Goal: Task Accomplishment & Management: Manage account settings

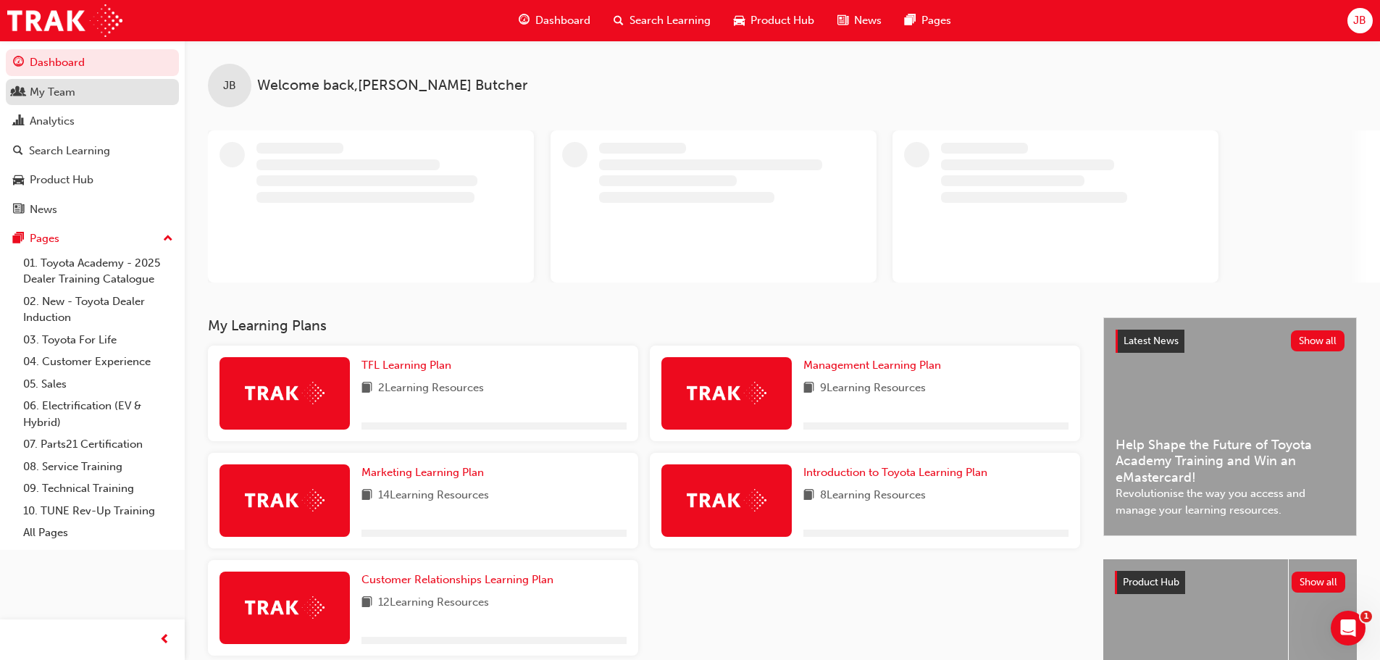
click at [43, 93] on div "My Team" at bounding box center [53, 92] width 46 height 17
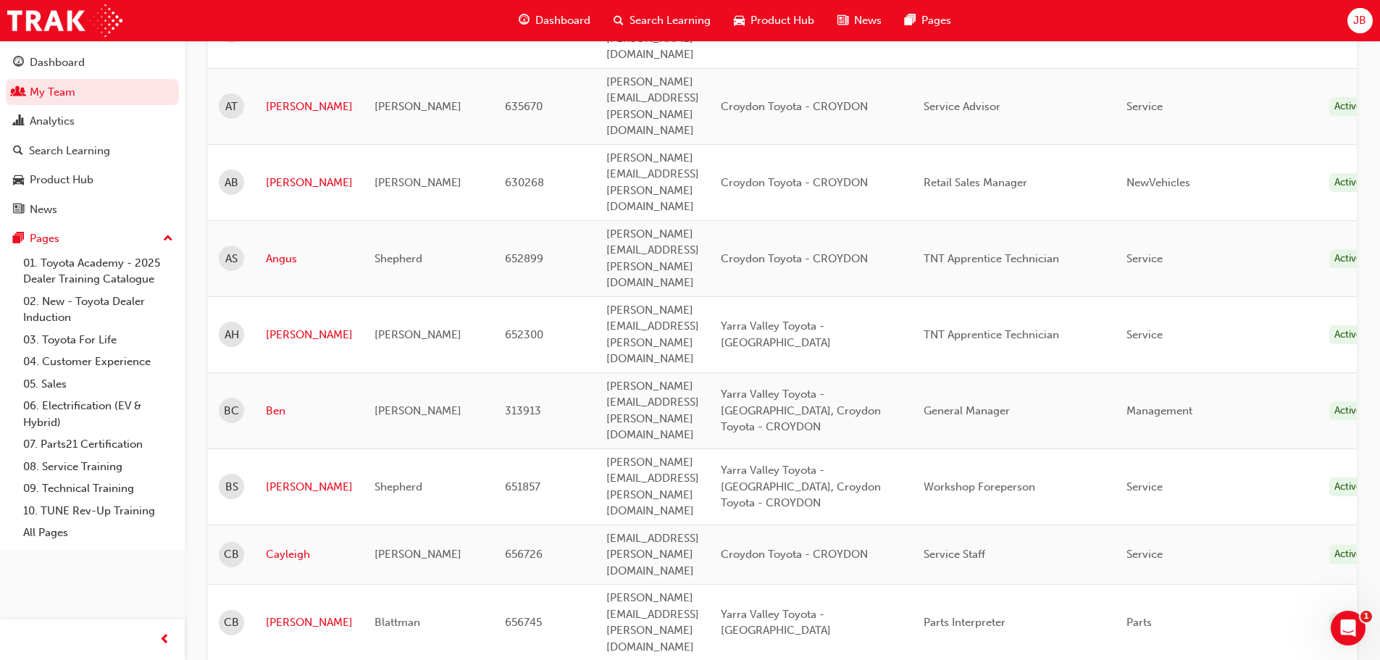
scroll to position [797, 0]
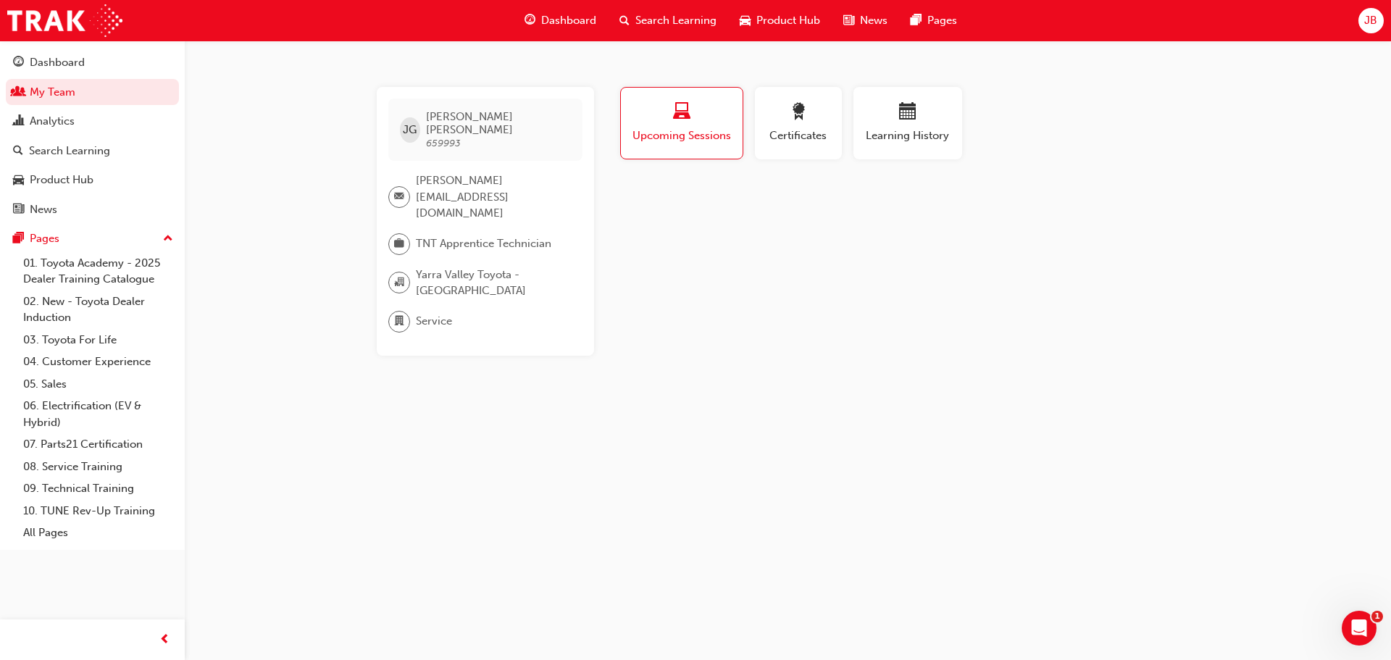
click at [698, 126] on div "Upcoming Sessions" at bounding box center [682, 123] width 100 height 41
click at [685, 128] on span "Upcoming Sessions" at bounding box center [682, 136] width 100 height 17
click at [552, 22] on span "Dashboard" at bounding box center [568, 20] width 55 height 17
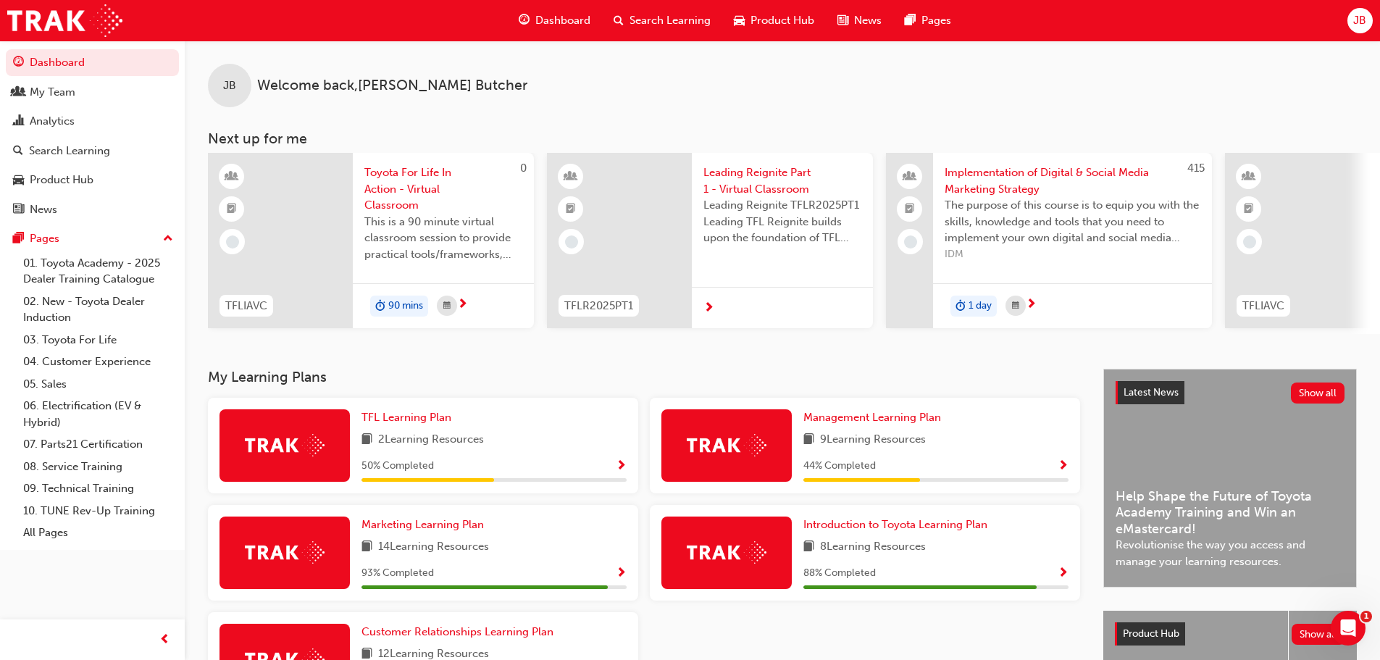
click at [640, 24] on span "Search Learning" at bounding box center [670, 20] width 81 height 17
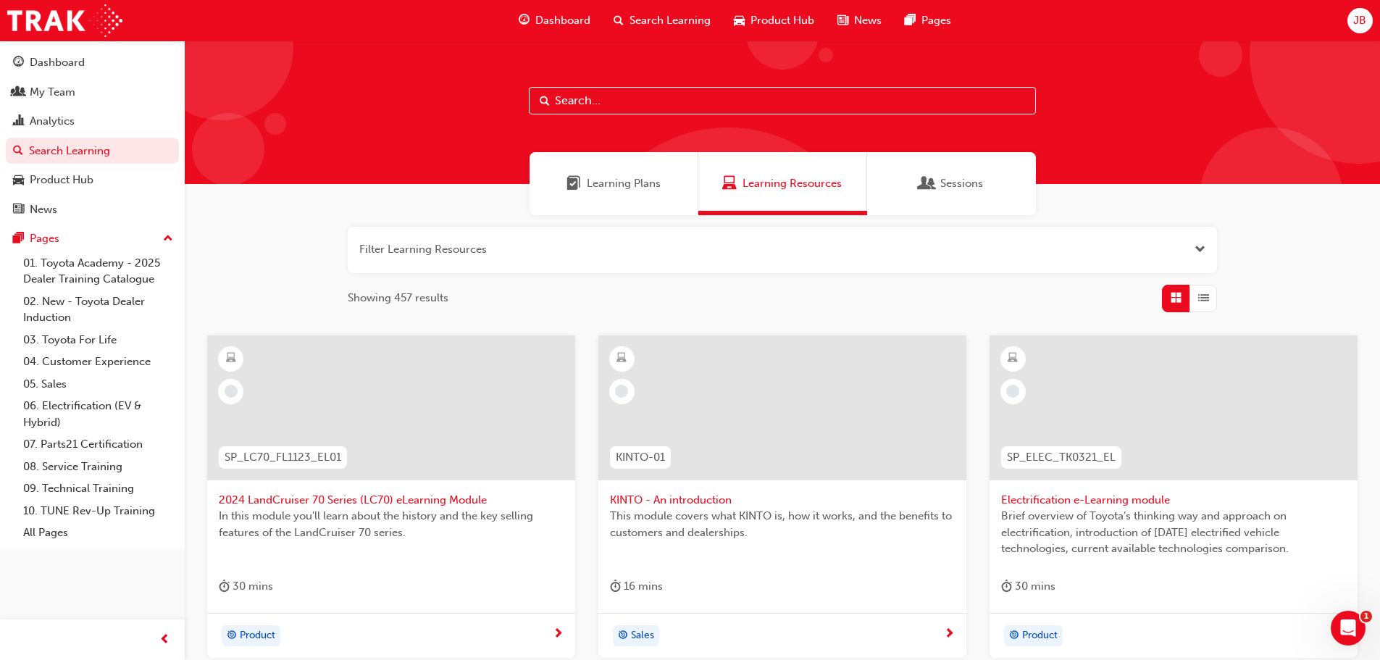
click at [614, 104] on input "text" at bounding box center [782, 101] width 507 height 28
type input "tfl"
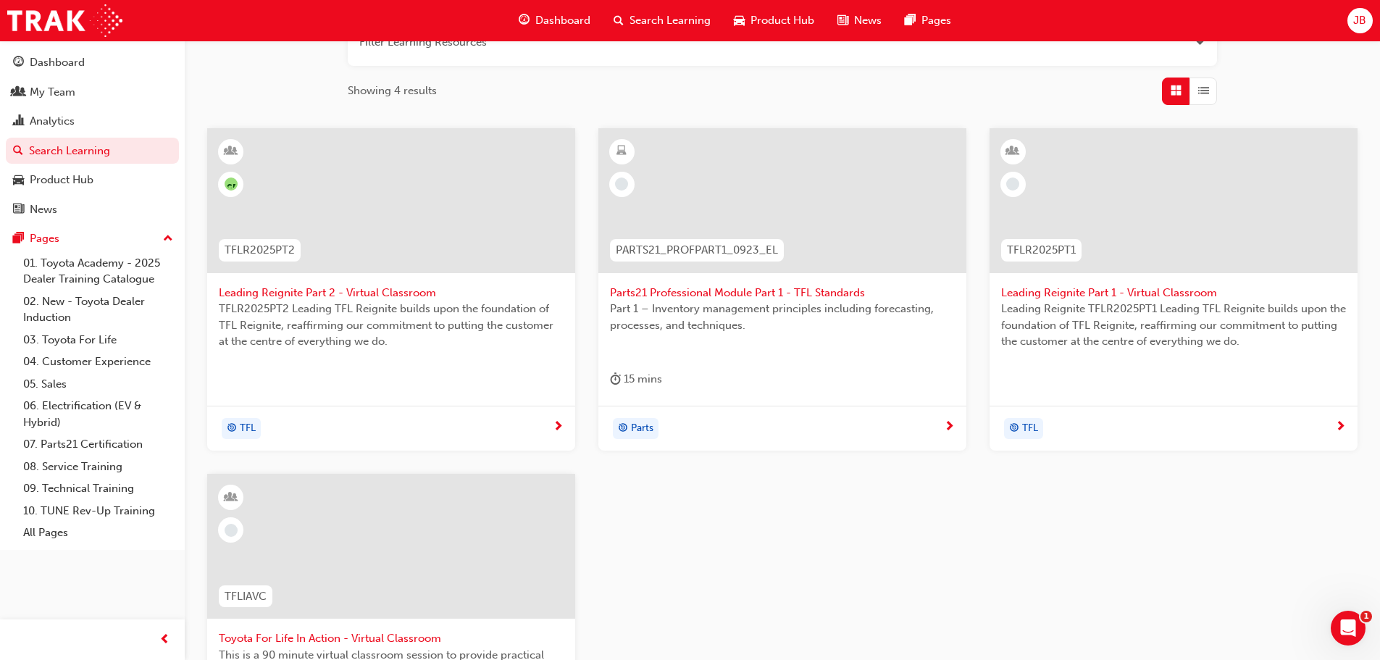
scroll to position [362, 0]
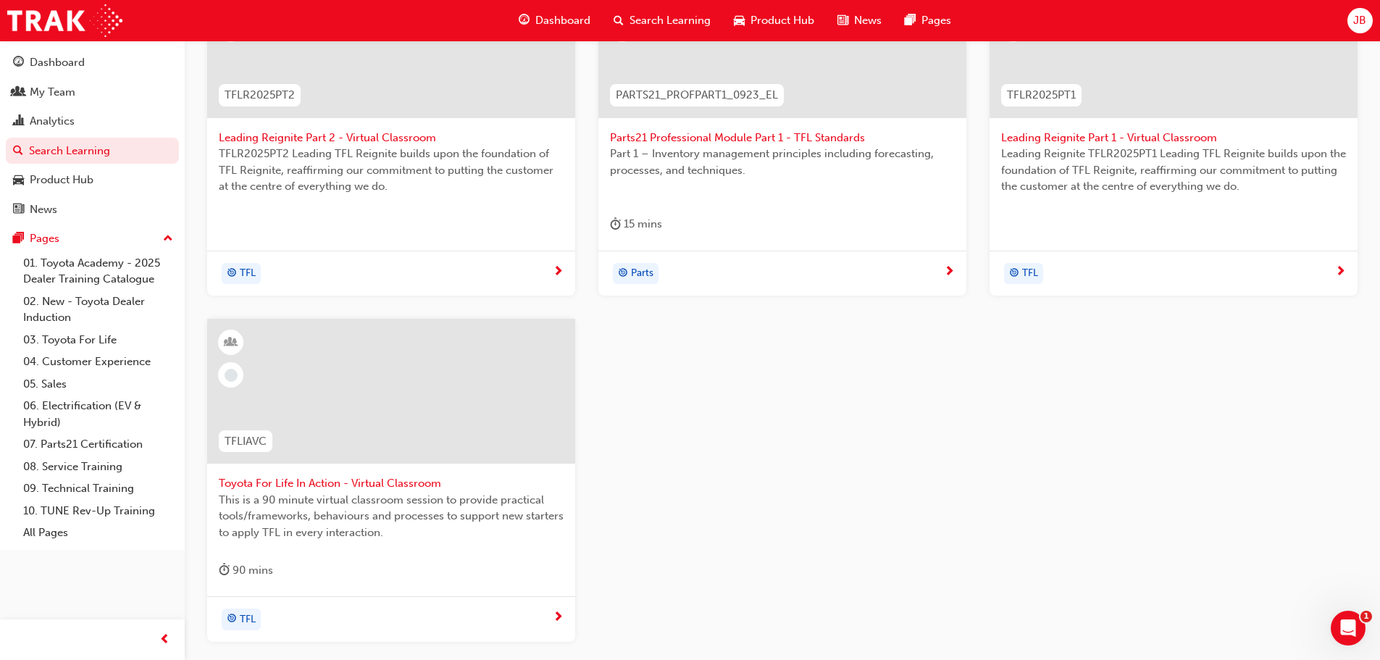
click at [334, 487] on span "Toyota For Life In Action - Virtual Classroom" at bounding box center [391, 483] width 345 height 17
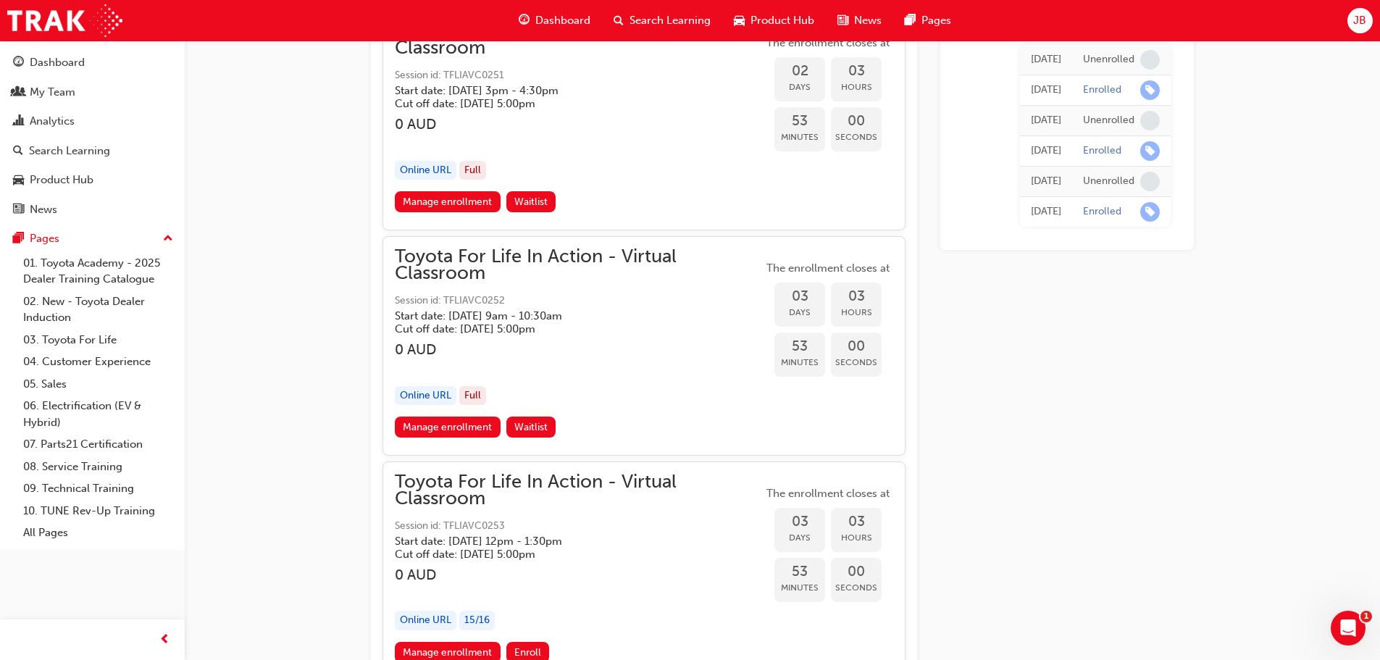
scroll to position [3792, 0]
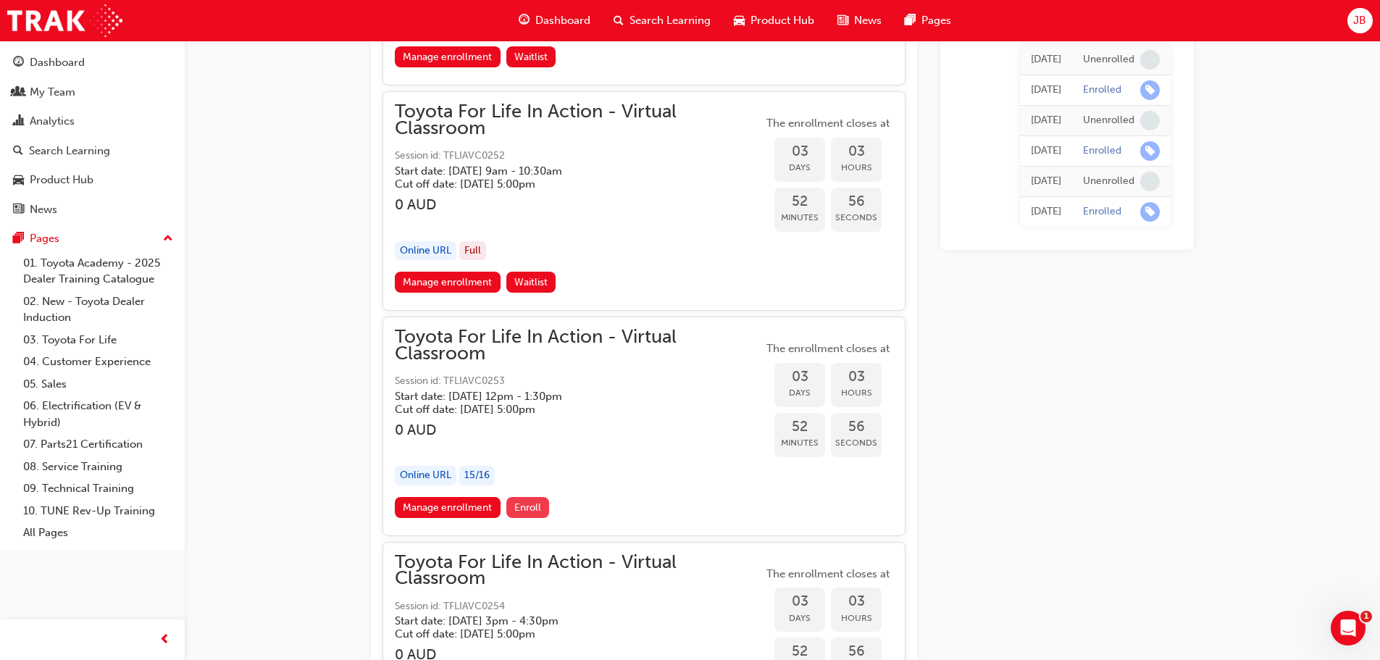
click at [511, 502] on button "Enroll" at bounding box center [527, 507] width 43 height 21
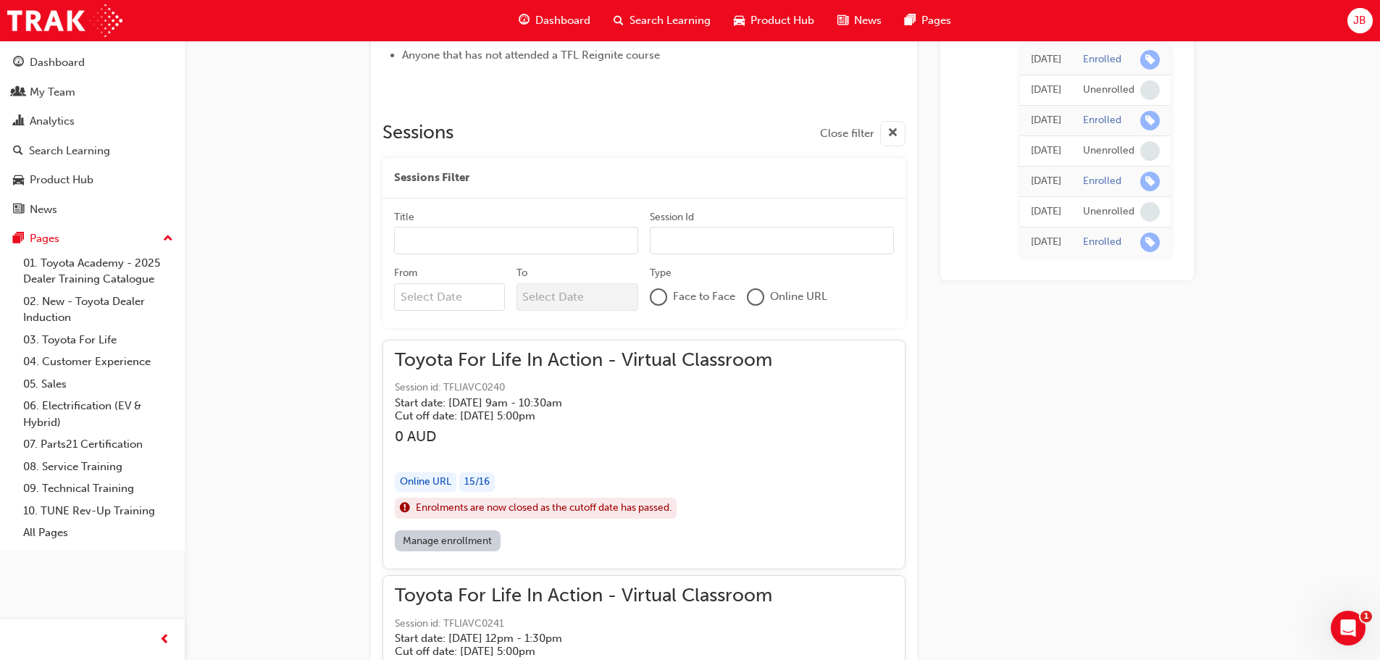
scroll to position [580, 0]
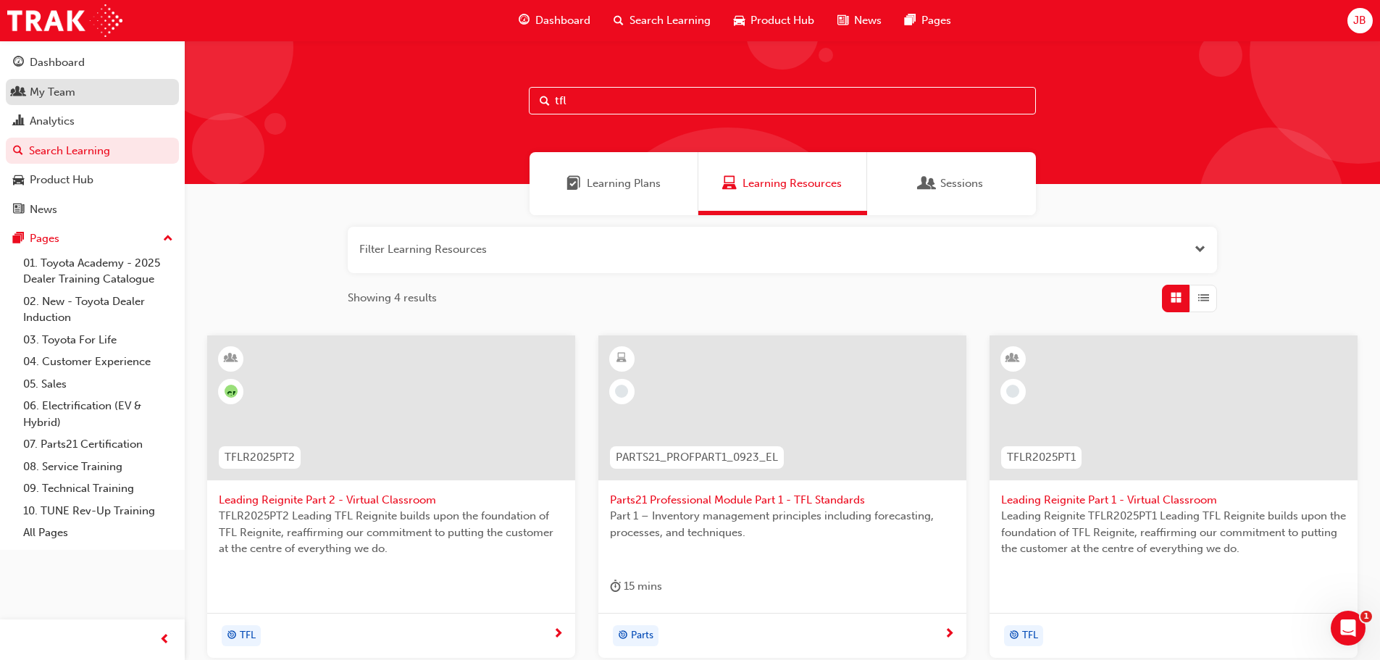
click at [62, 96] on div "My Team" at bounding box center [53, 92] width 46 height 17
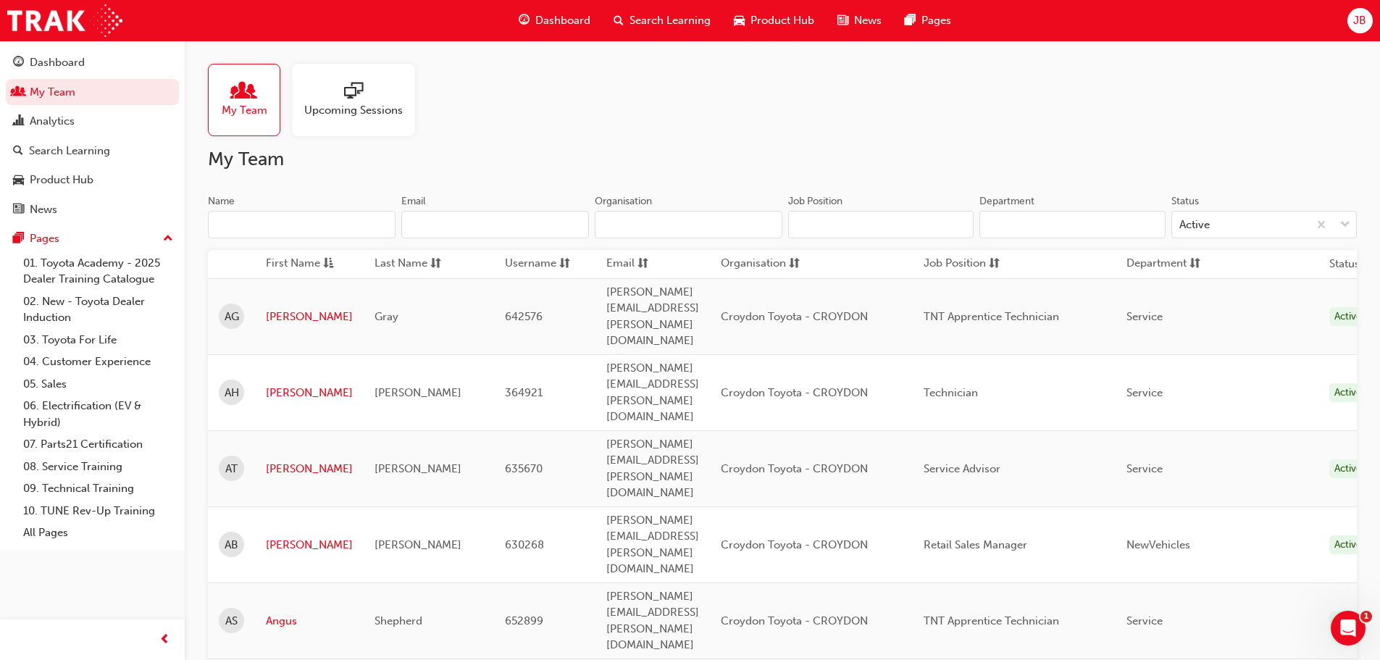
click at [360, 113] on span "Upcoming Sessions" at bounding box center [353, 110] width 99 height 17
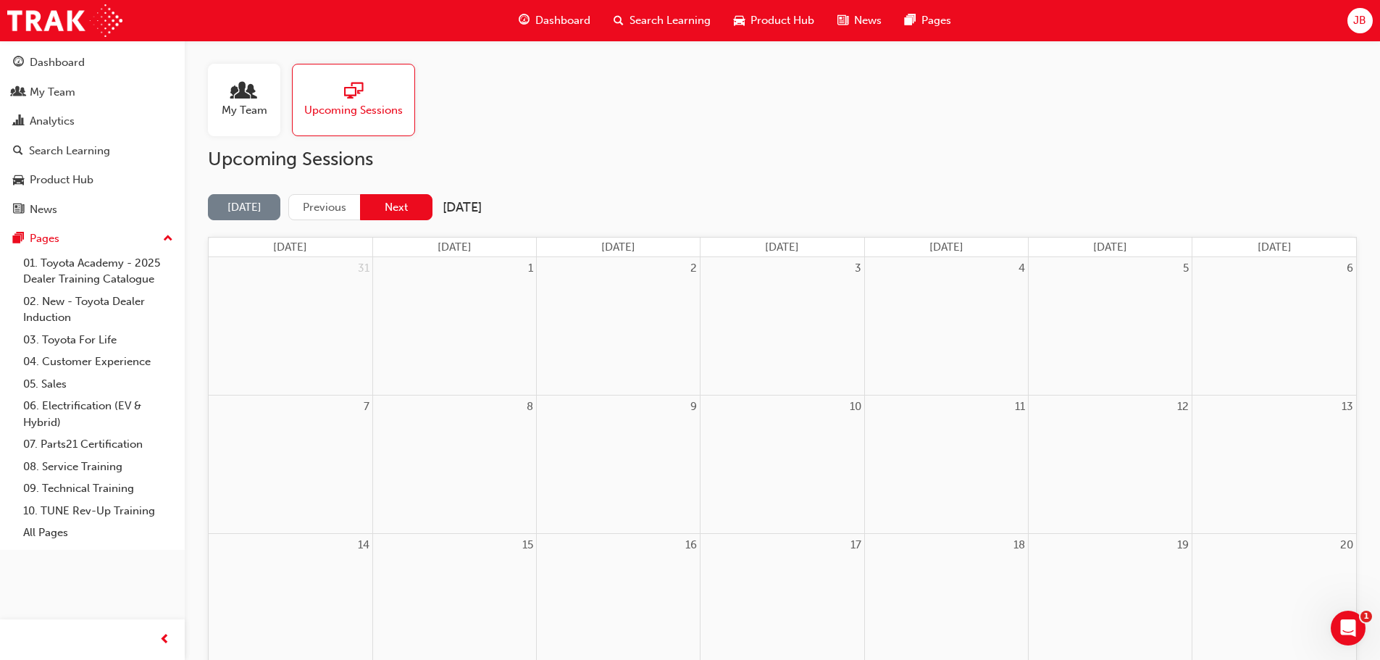
click at [419, 209] on button "Next" at bounding box center [396, 207] width 72 height 27
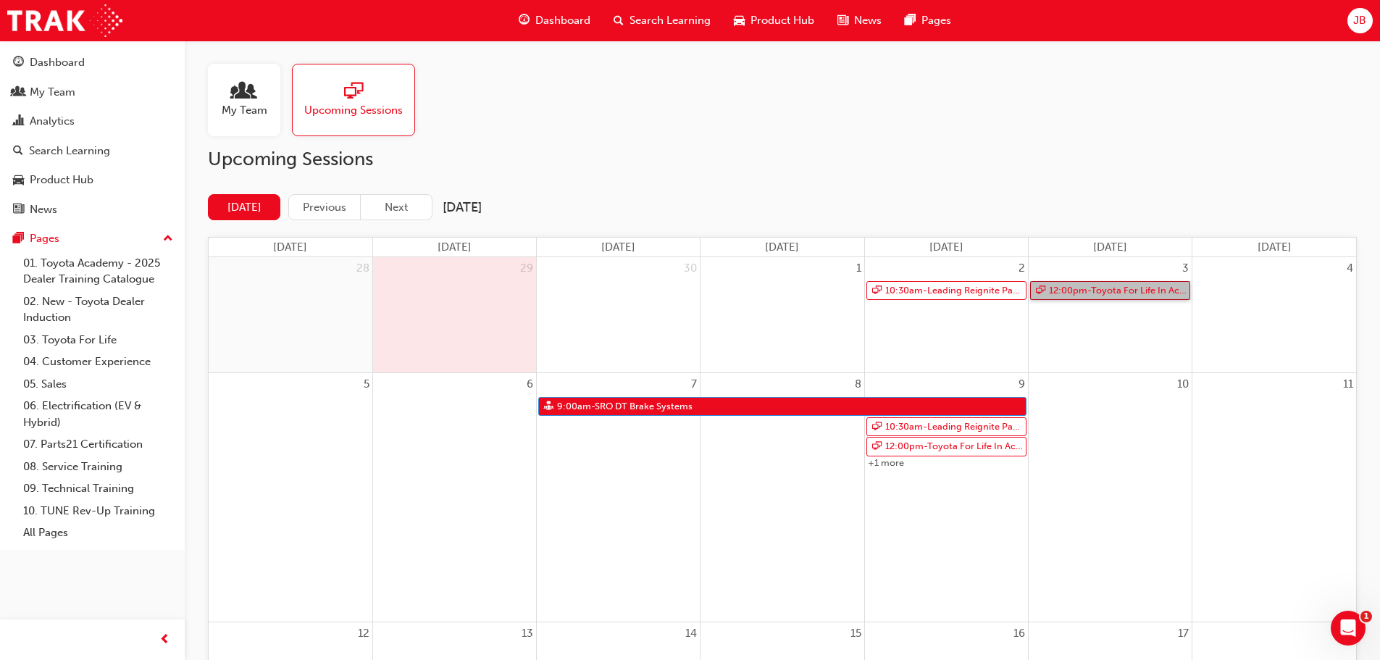
click at [1079, 291] on link "12:00pm - Toyota For Life In Action - Virtual Classroom" at bounding box center [1110, 291] width 160 height 20
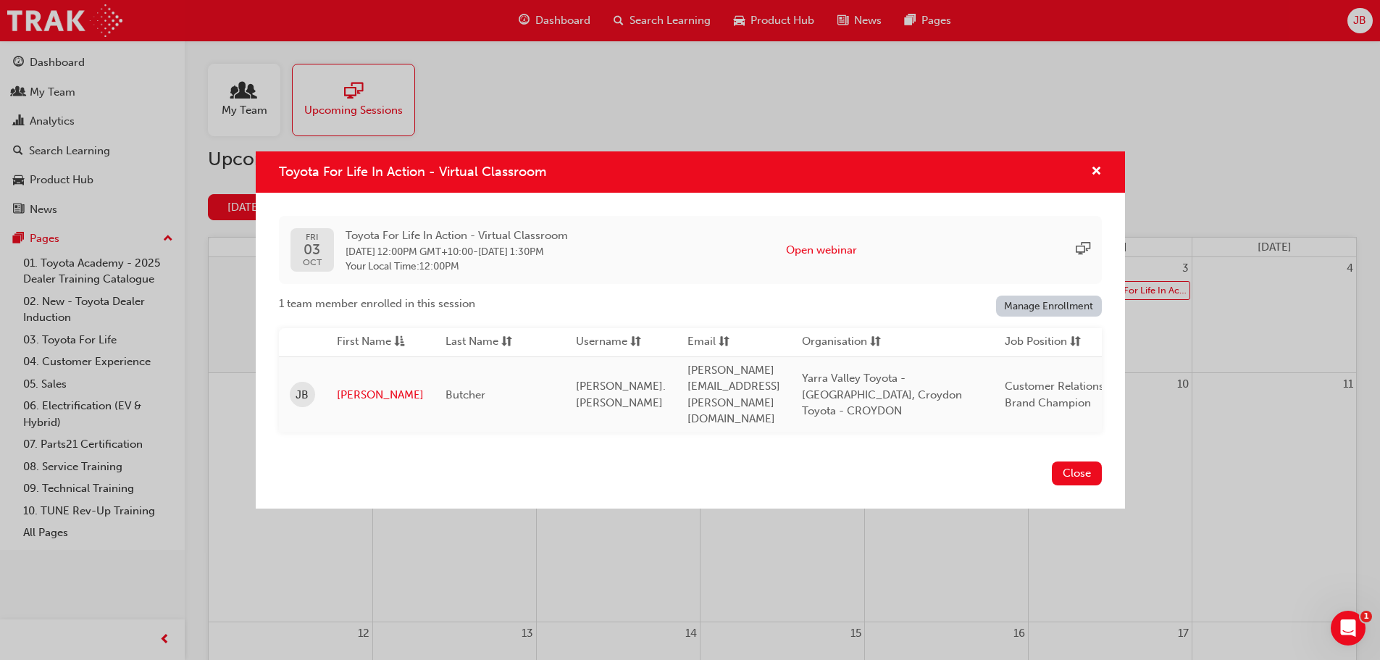
click at [1030, 309] on link "Manage Enrollment" at bounding box center [1049, 306] width 106 height 21
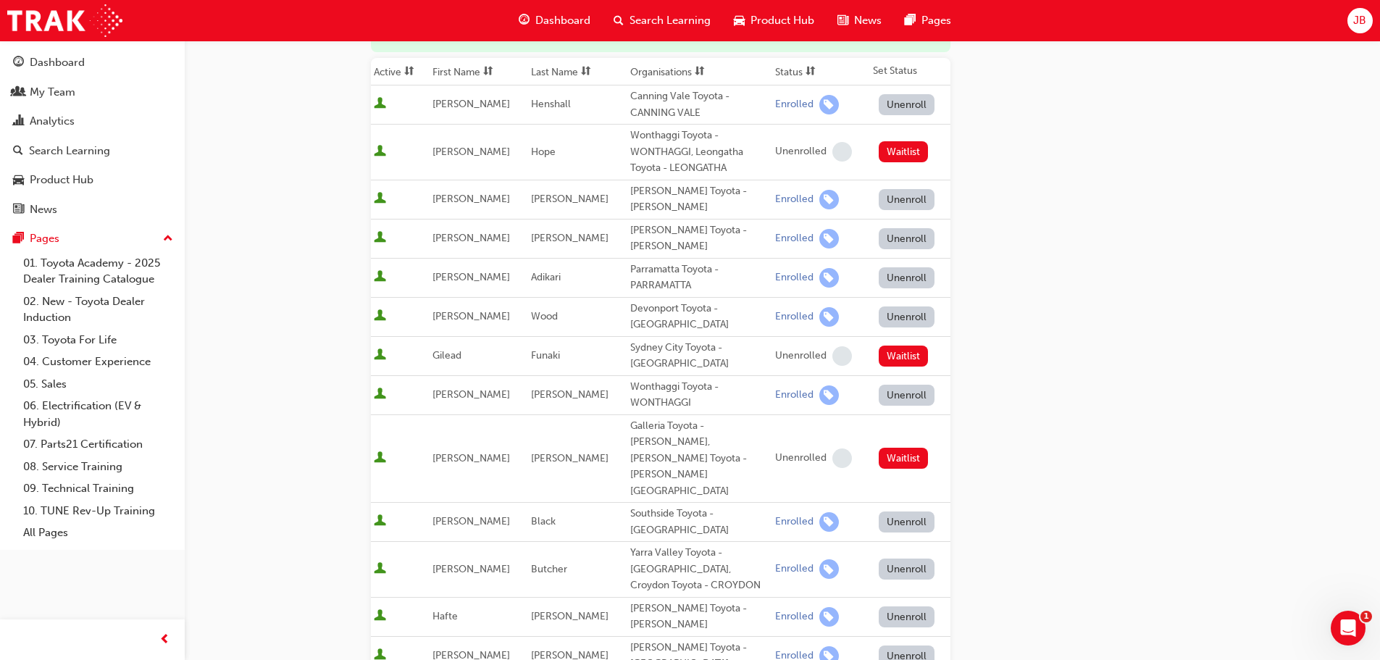
scroll to position [290, 0]
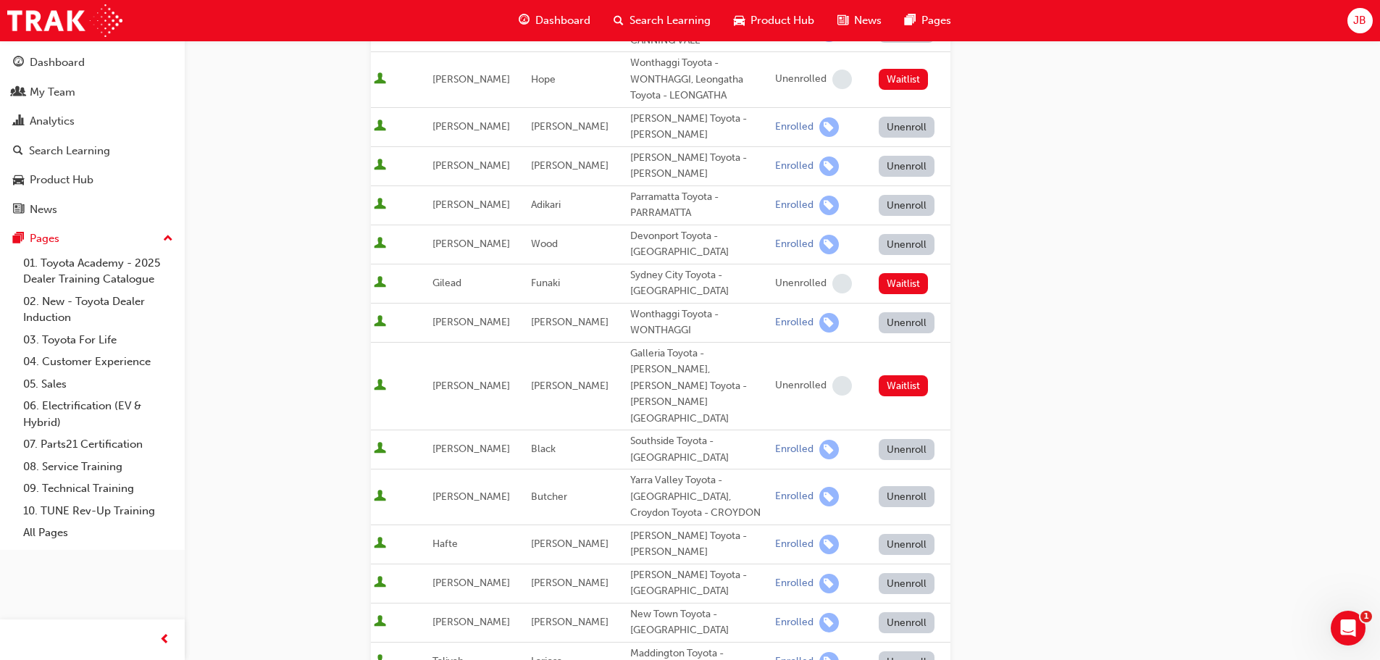
click at [890, 486] on button "Unenroll" at bounding box center [907, 496] width 57 height 21
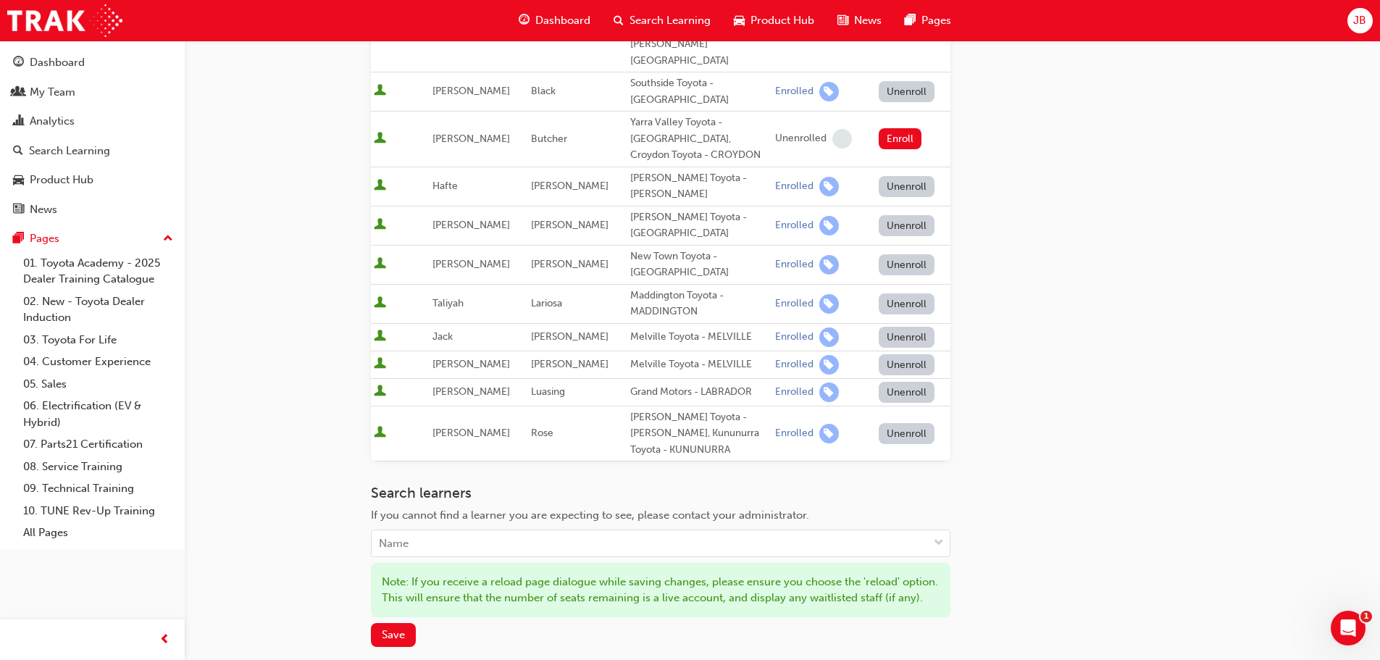
scroll to position [652, 0]
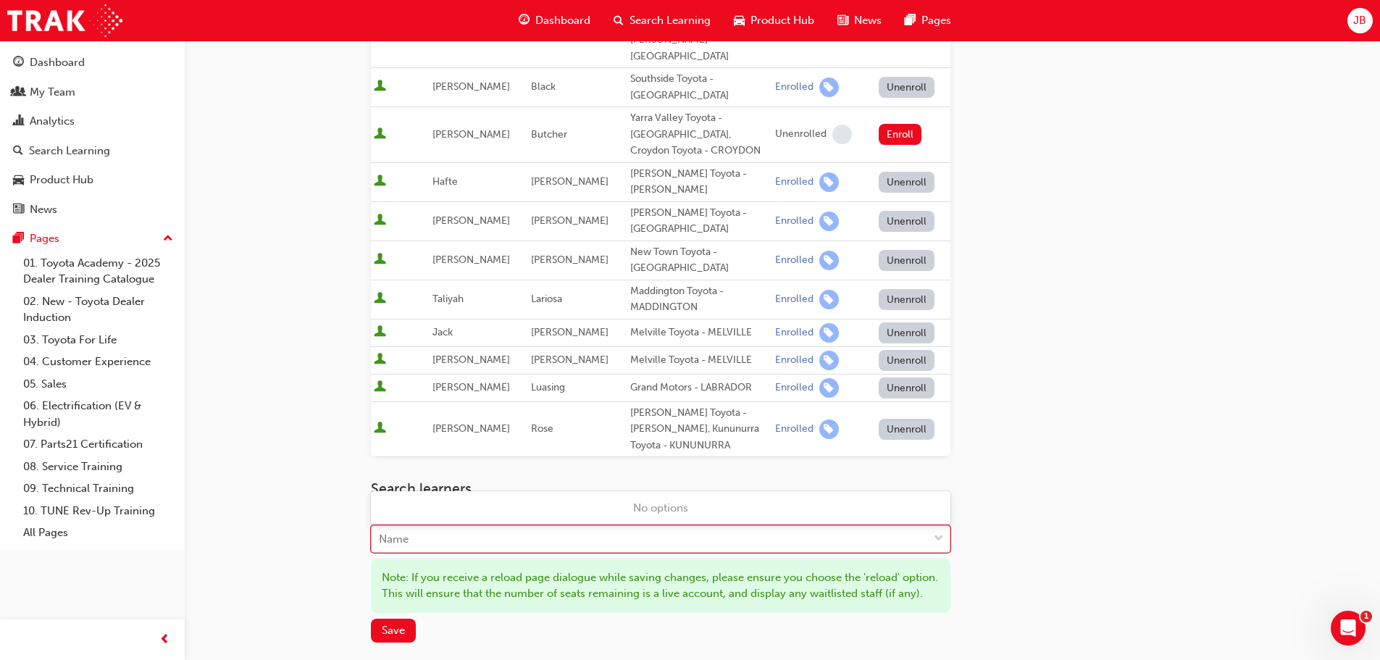
click at [500, 527] on div "Name" at bounding box center [650, 539] width 556 height 25
type input "[PERSON_NAME]"
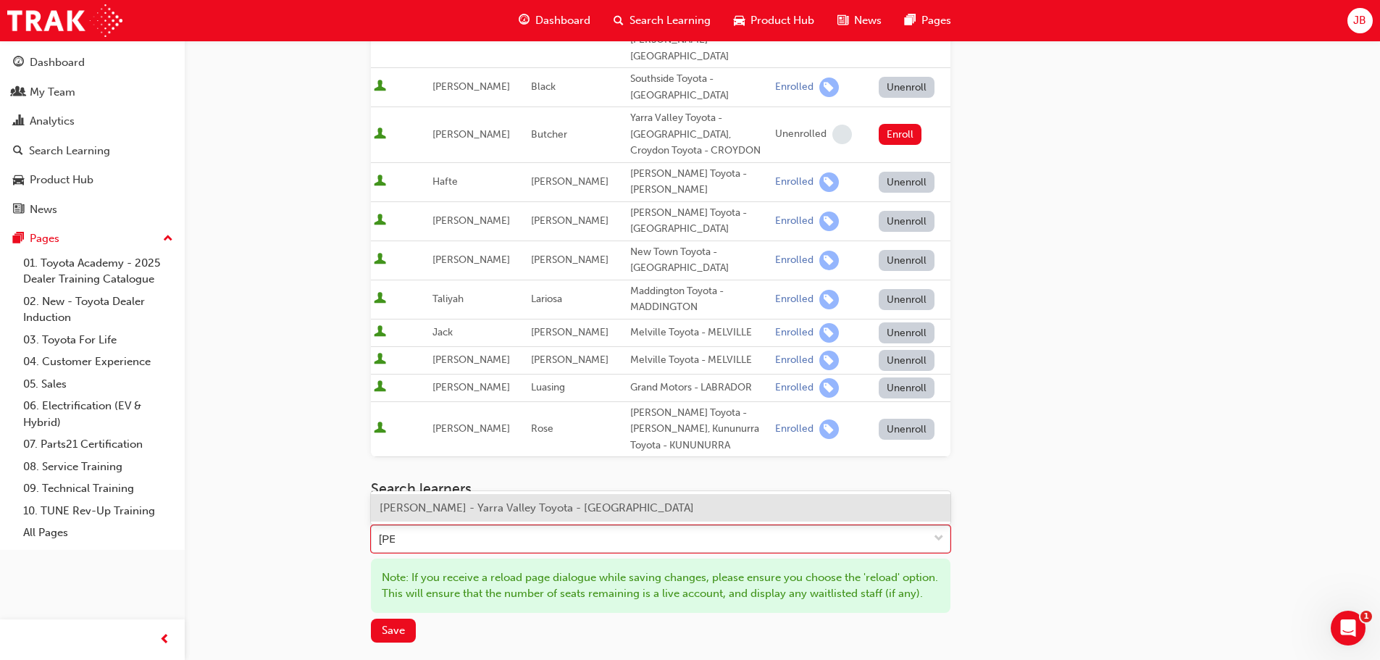
click at [432, 511] on span "[PERSON_NAME] - Yarra Valley Toyota - [GEOGRAPHIC_DATA]" at bounding box center [537, 507] width 314 height 13
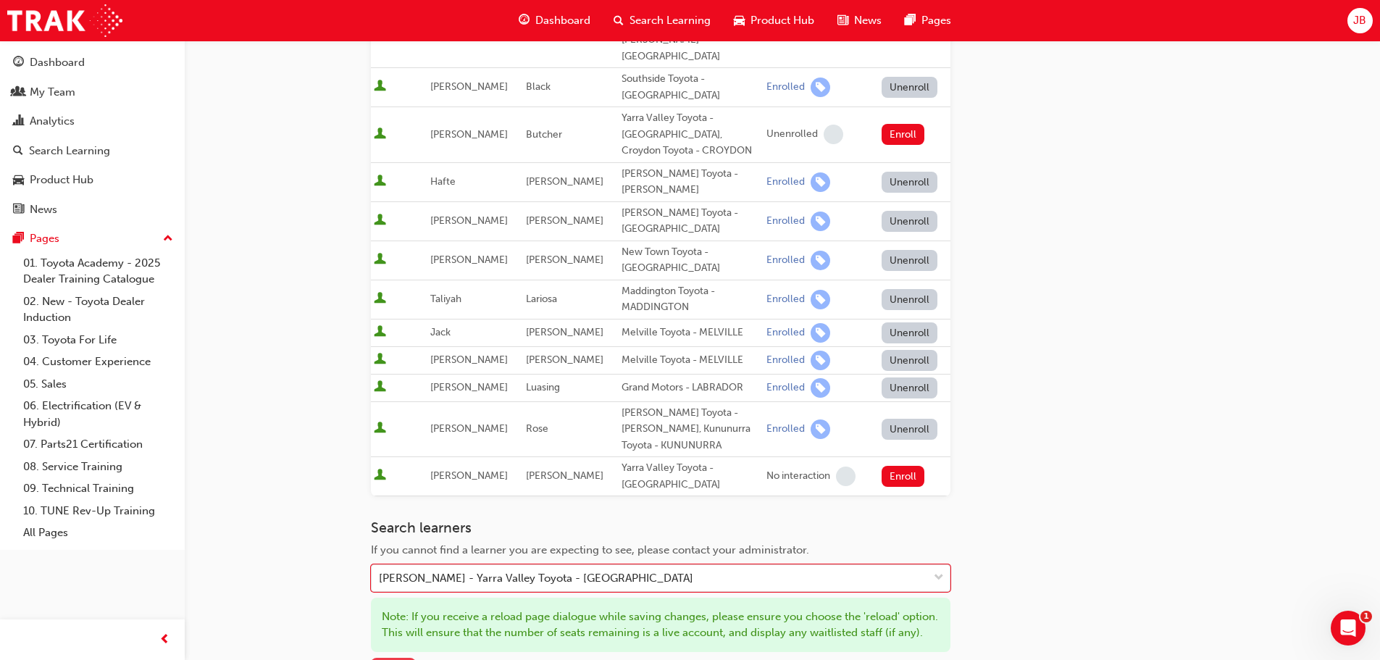
click at [390, 659] on span "Save" at bounding box center [393, 669] width 23 height 13
click at [898, 466] on button "Enroll" at bounding box center [903, 476] width 43 height 21
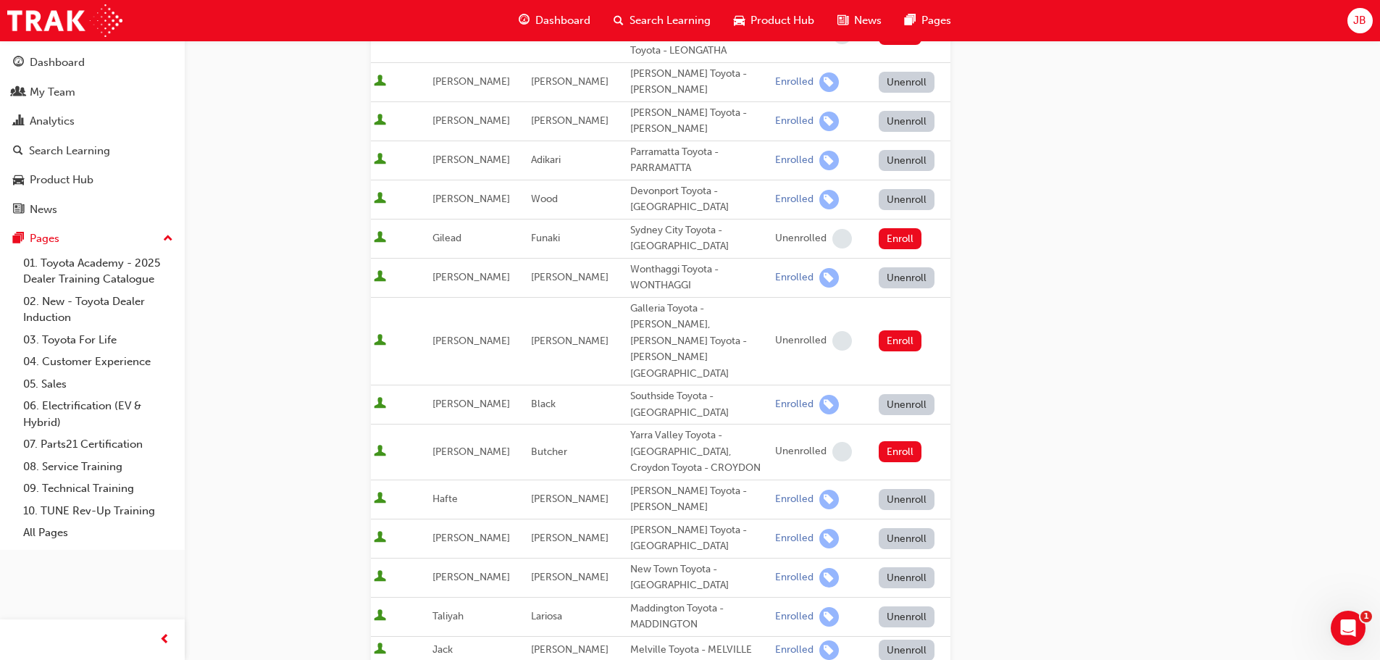
scroll to position [362, 0]
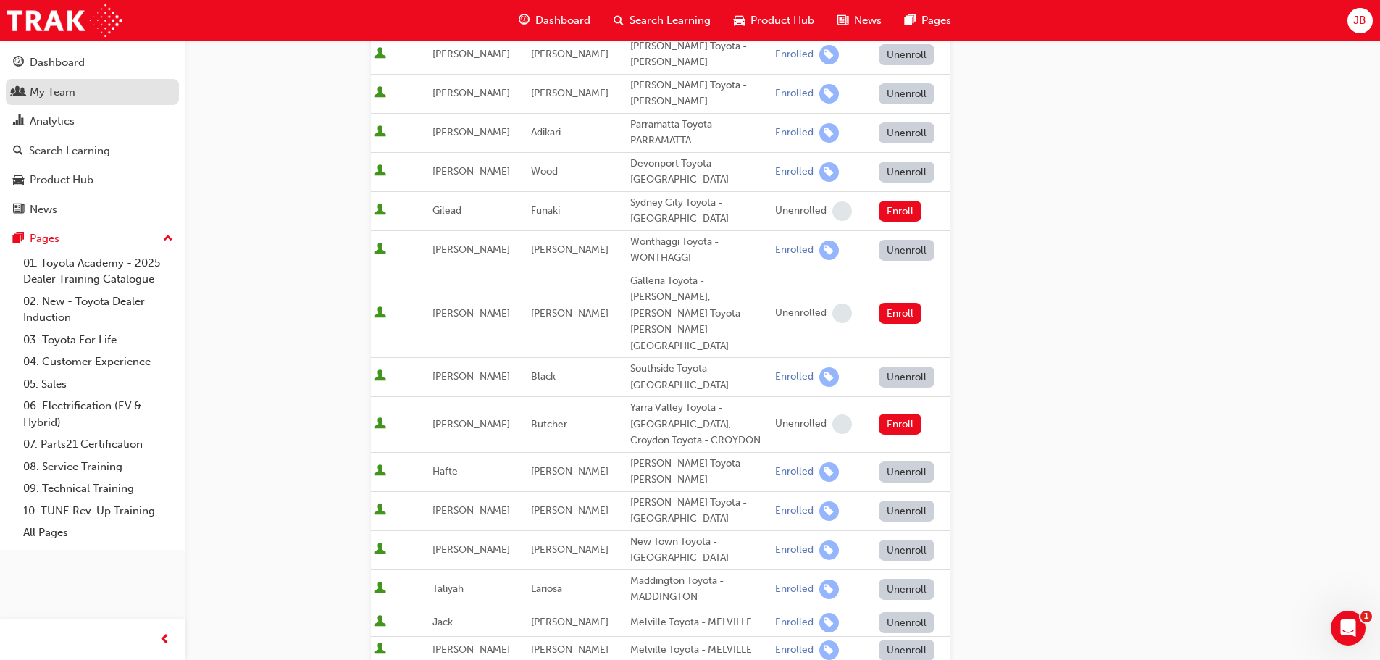
click at [54, 87] on div "My Team" at bounding box center [53, 92] width 46 height 17
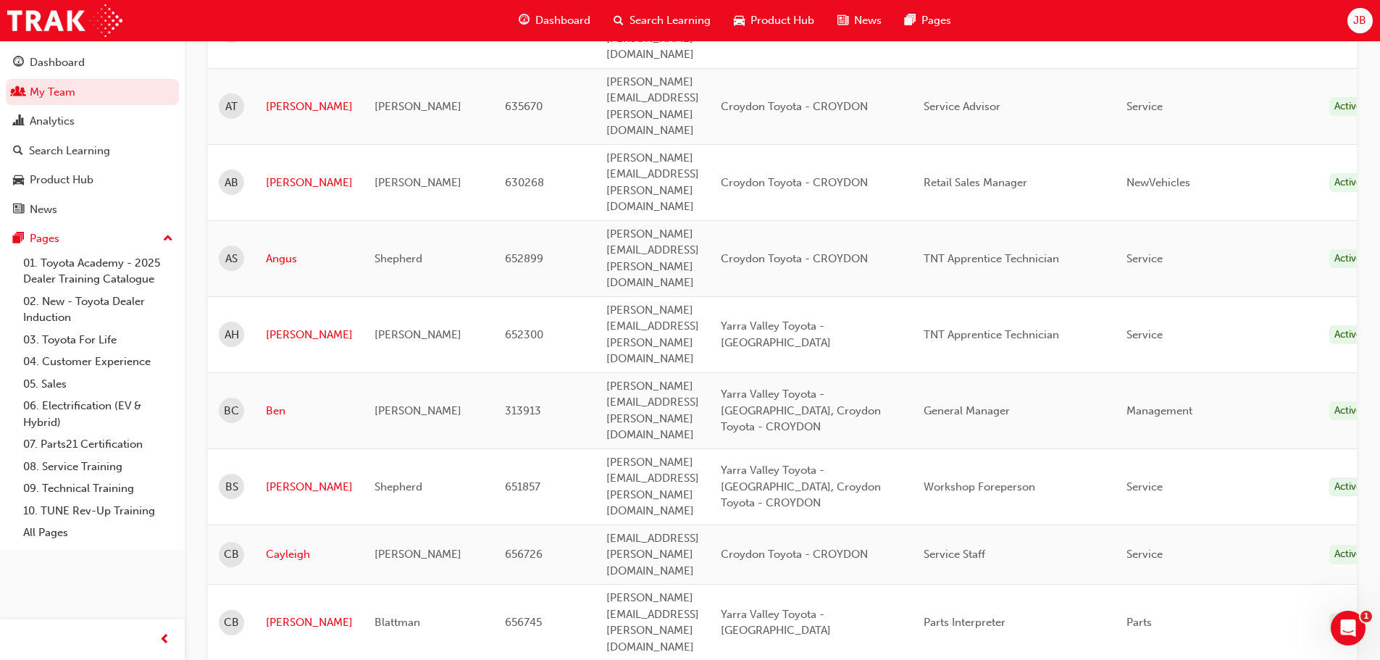
scroll to position [797, 0]
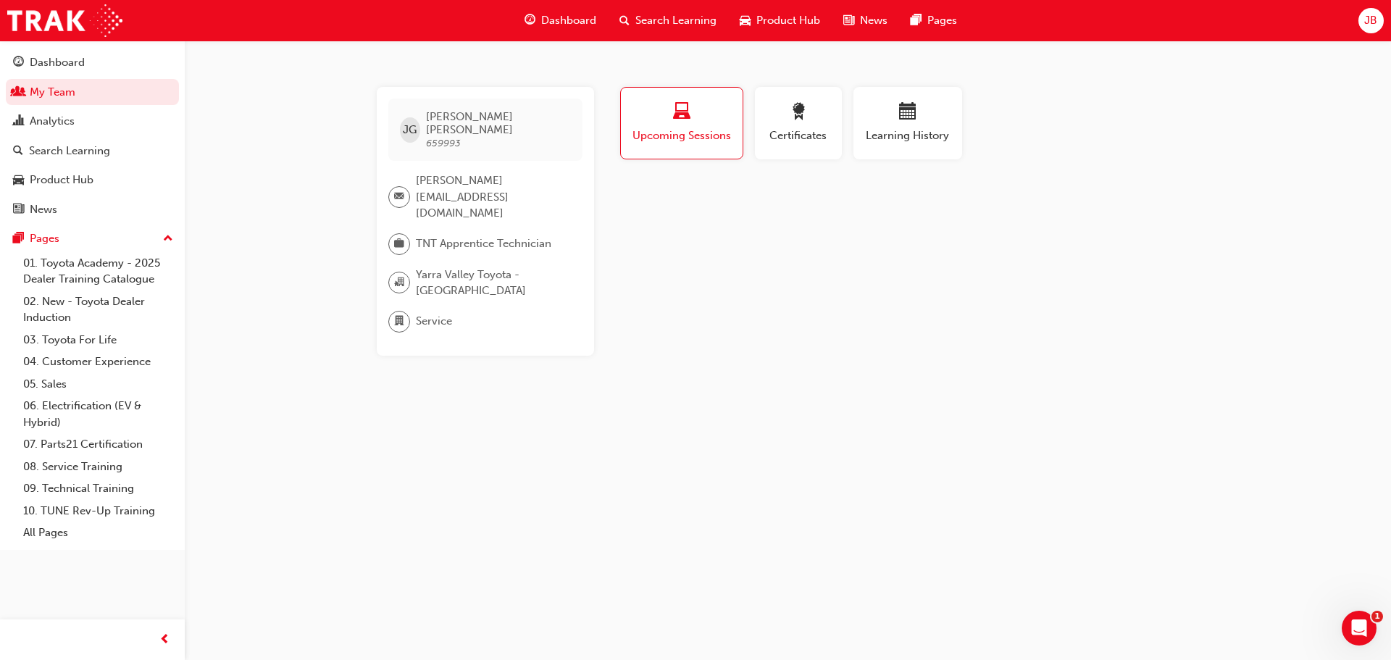
click at [703, 115] on div "button" at bounding box center [682, 114] width 100 height 22
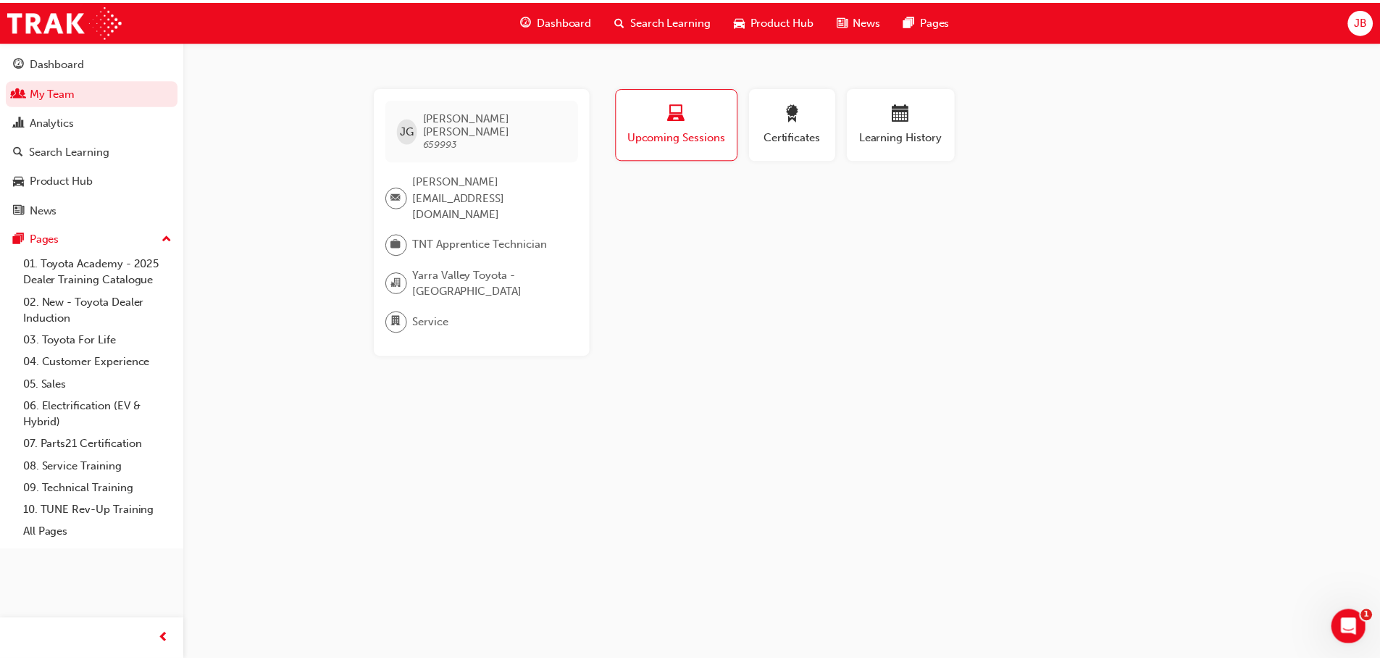
scroll to position [797, 0]
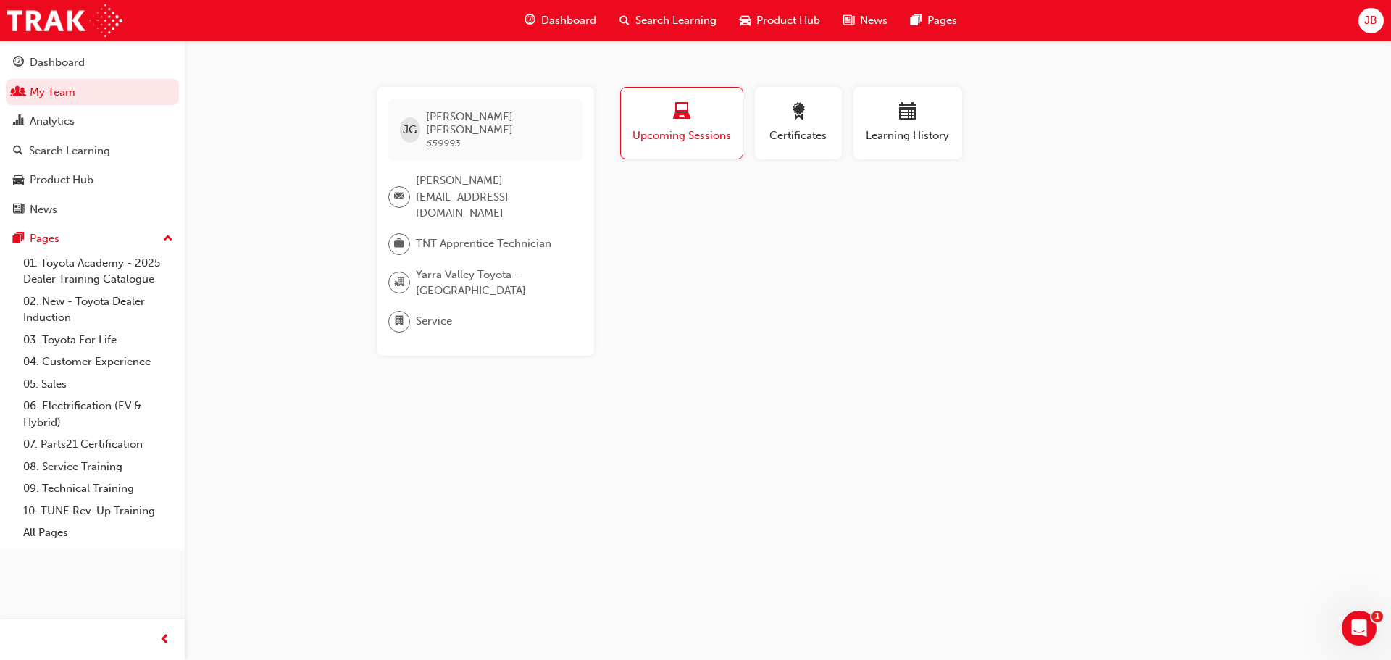
click at [693, 135] on span "Upcoming Sessions" at bounding box center [682, 136] width 100 height 17
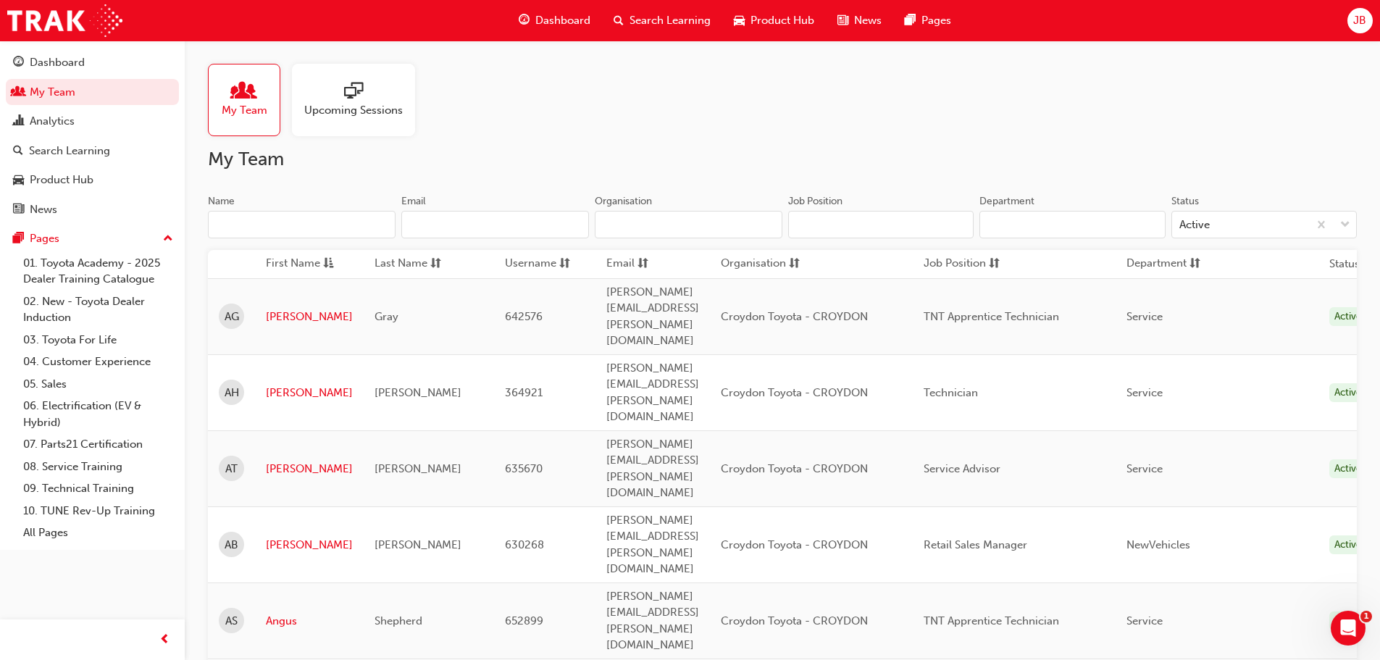
click at [380, 114] on span "Upcoming Sessions" at bounding box center [353, 110] width 99 height 17
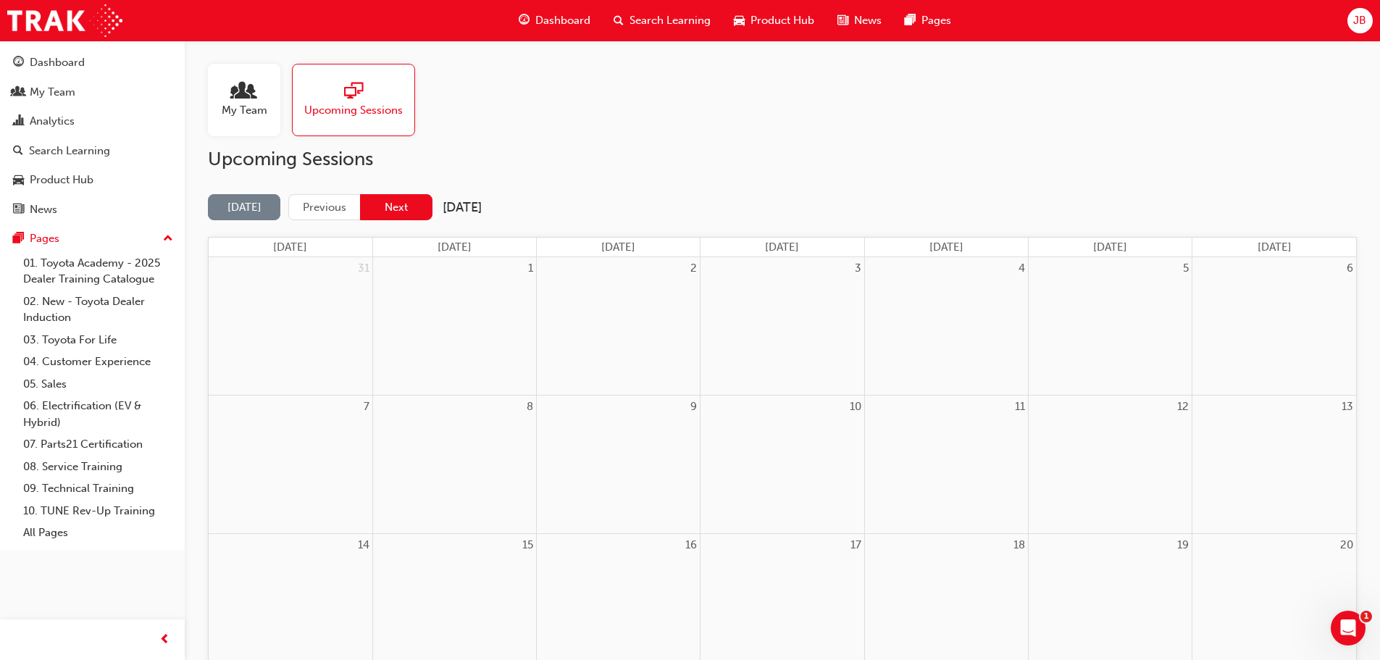
click at [403, 207] on button "Next" at bounding box center [396, 207] width 72 height 27
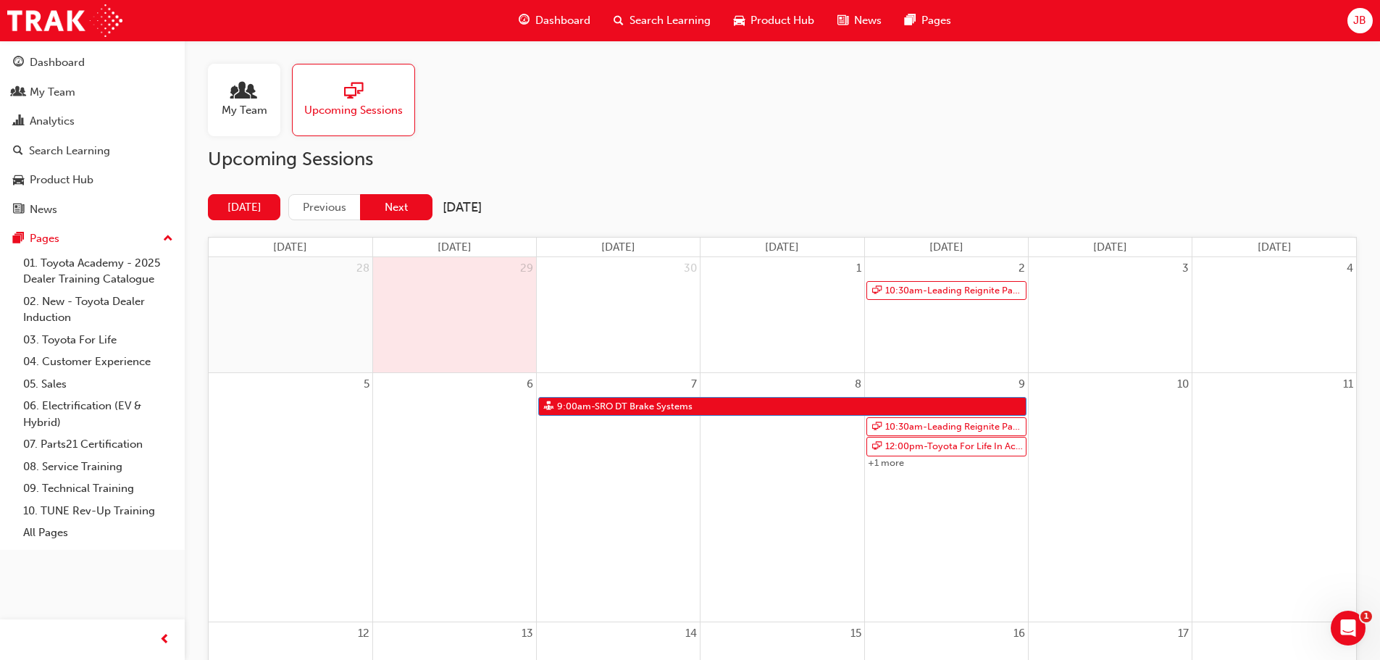
click at [401, 209] on button "Next" at bounding box center [396, 207] width 72 height 27
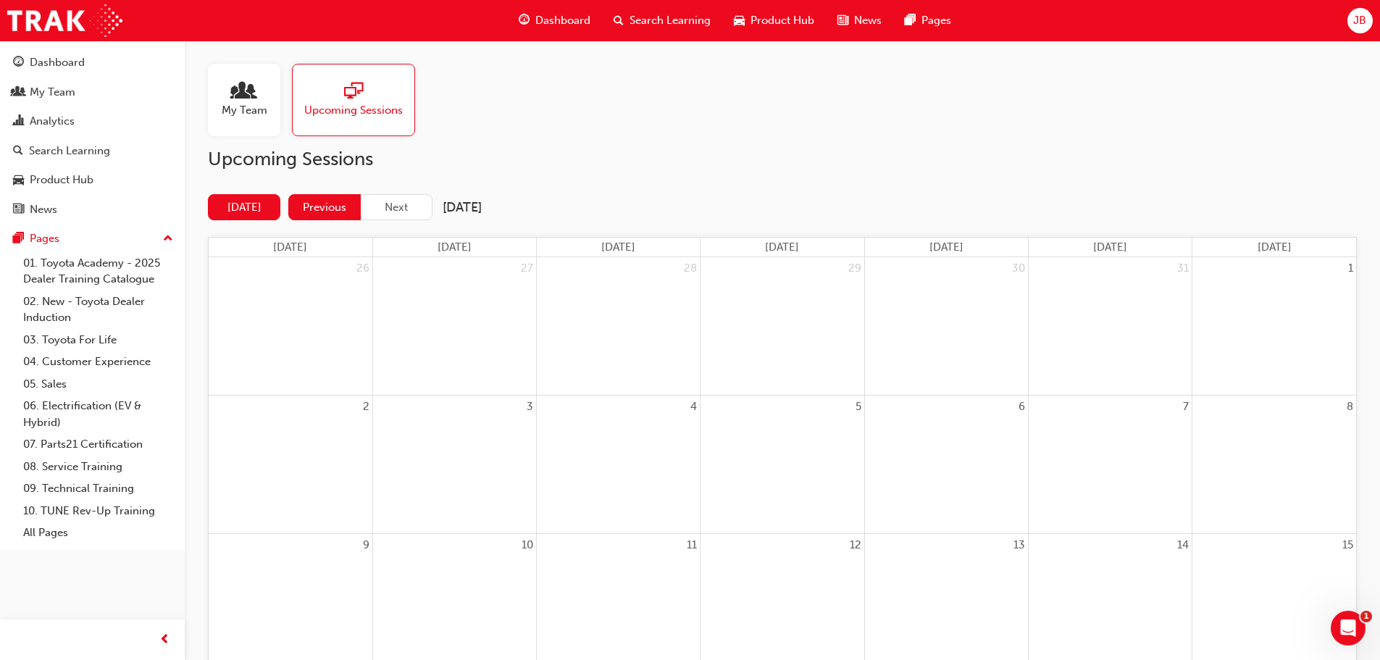
click at [329, 202] on button "Previous" at bounding box center [324, 207] width 72 height 27
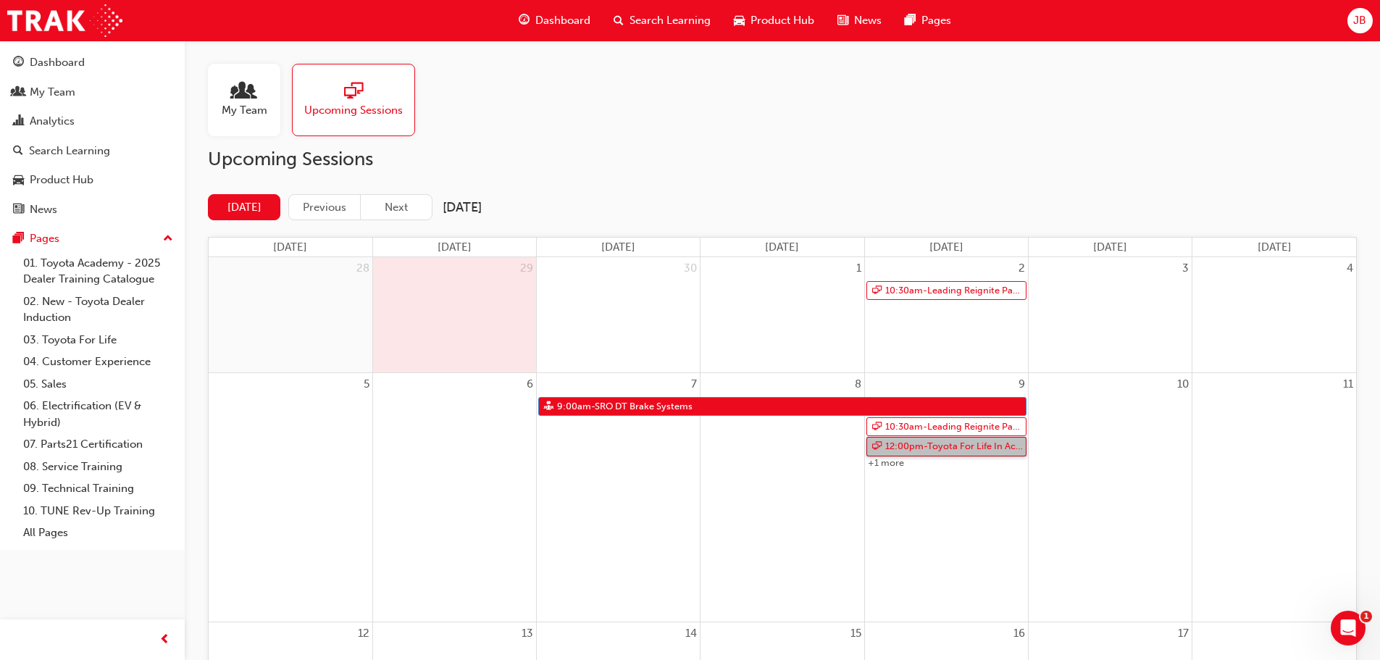
click at [890, 451] on link "12:00pm - Toyota For Life In Action - Virtual Classroom" at bounding box center [946, 447] width 160 height 20
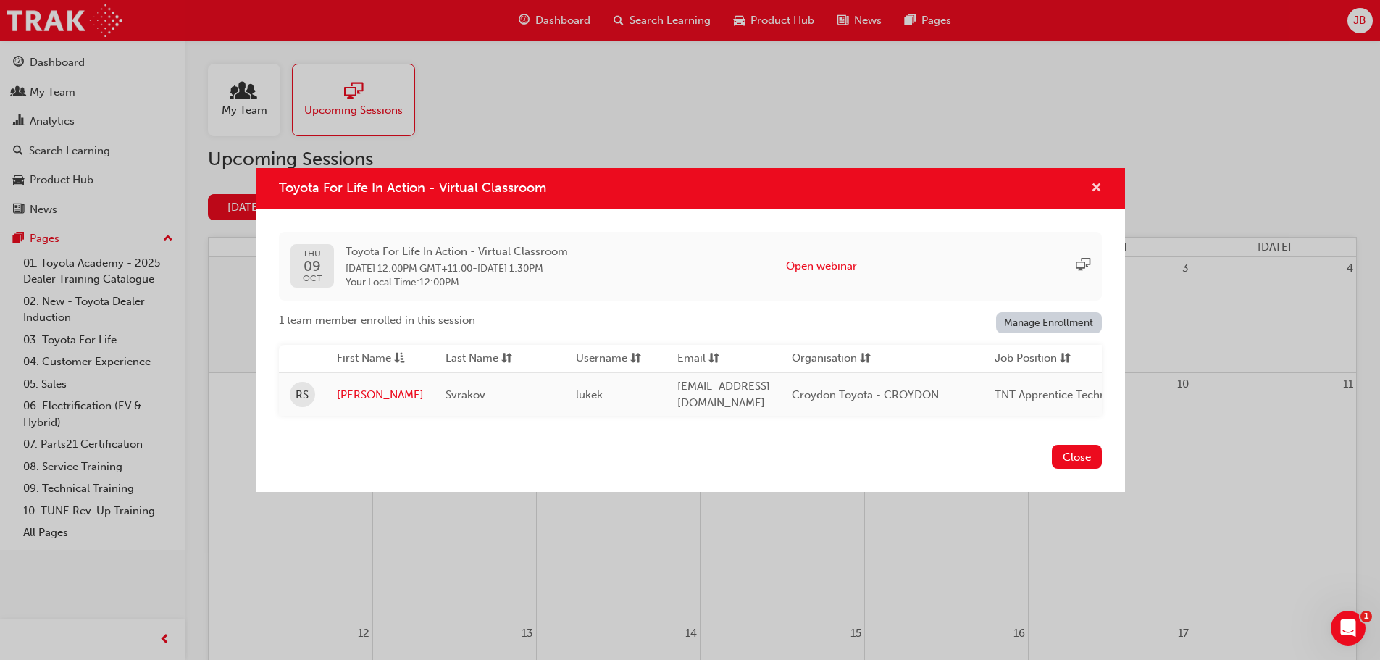
click at [1092, 183] on span "cross-icon" at bounding box center [1096, 189] width 11 height 13
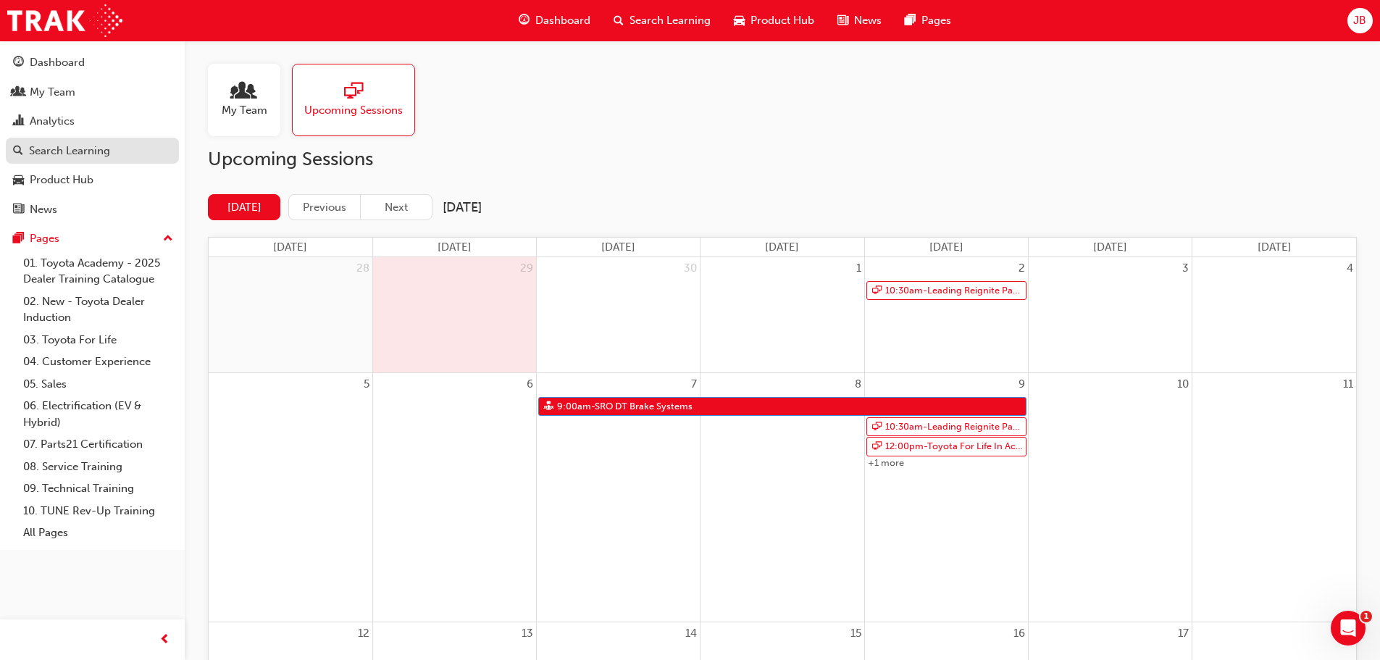
click at [84, 146] on div "Search Learning" at bounding box center [69, 151] width 81 height 17
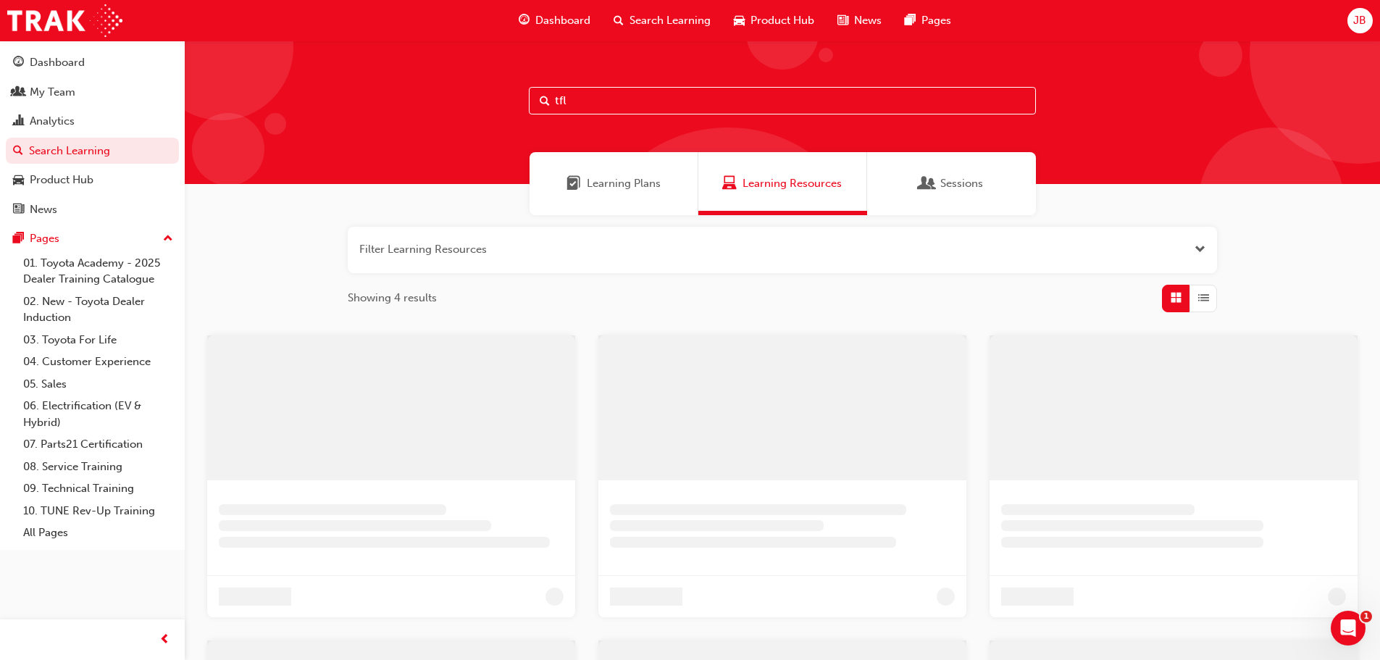
click at [662, 103] on input "tfl" at bounding box center [782, 101] width 507 height 28
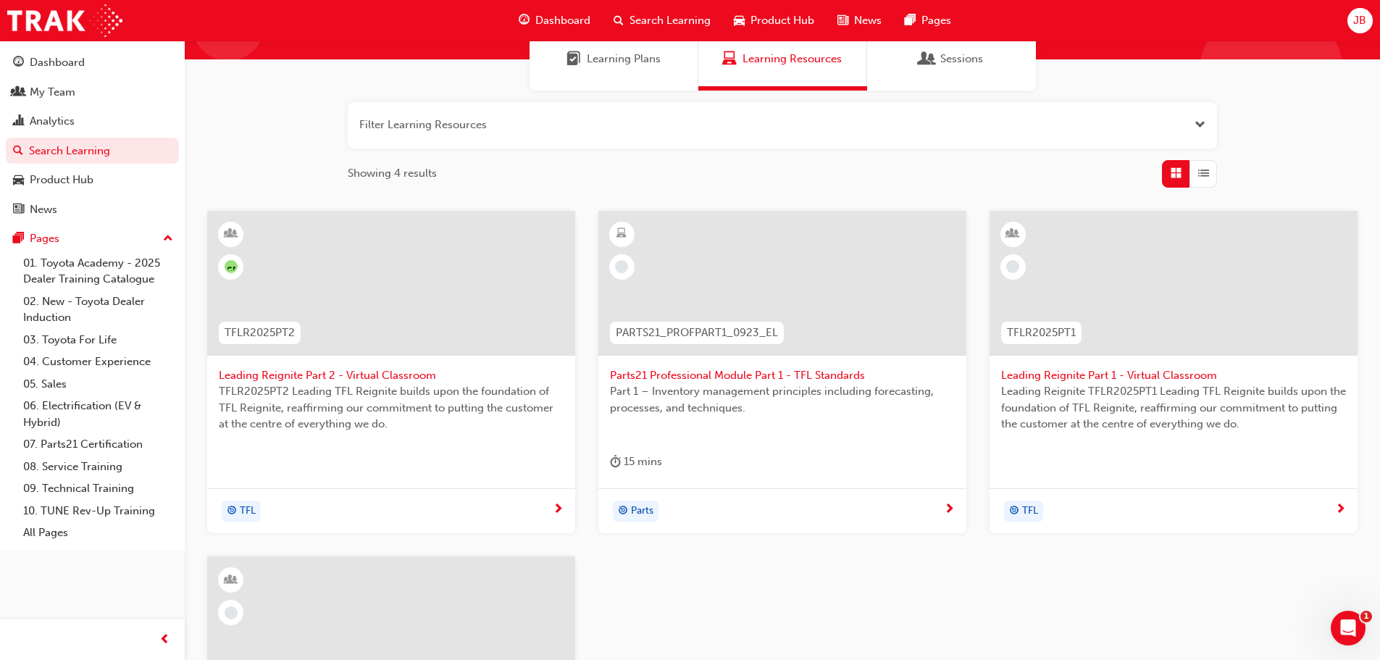
scroll to position [435, 0]
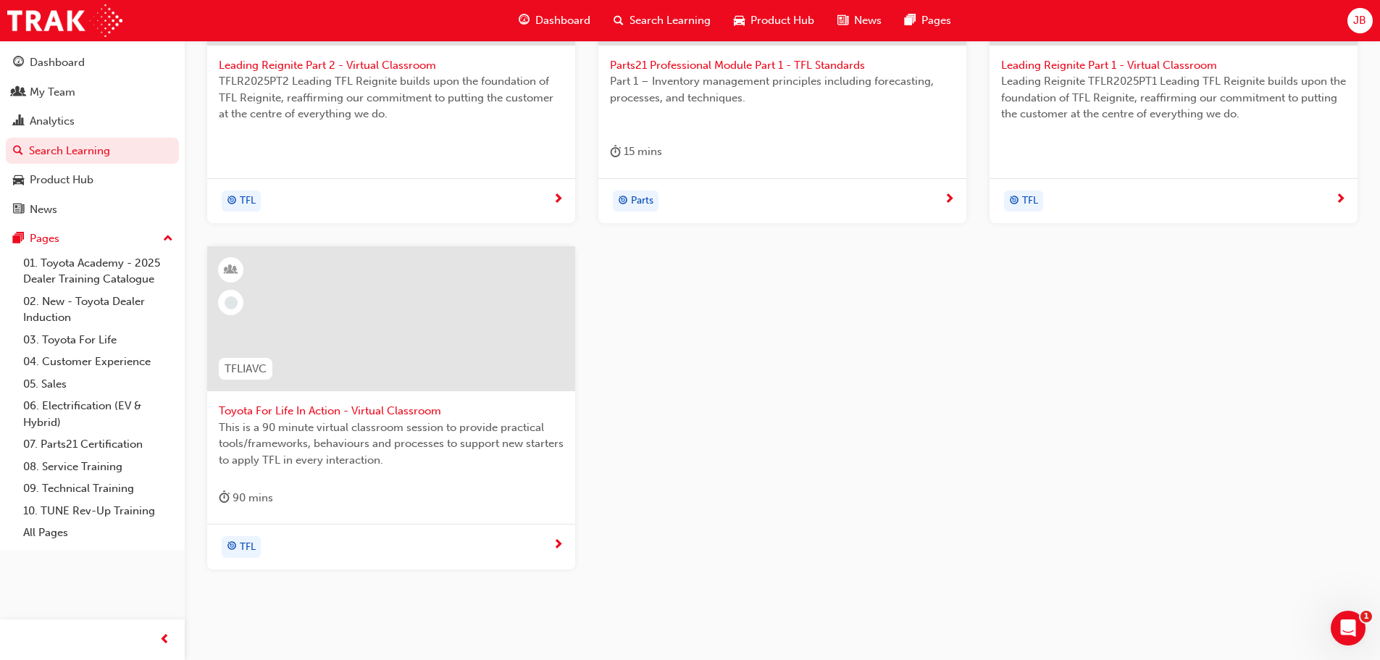
click at [314, 382] on div at bounding box center [391, 318] width 368 height 145
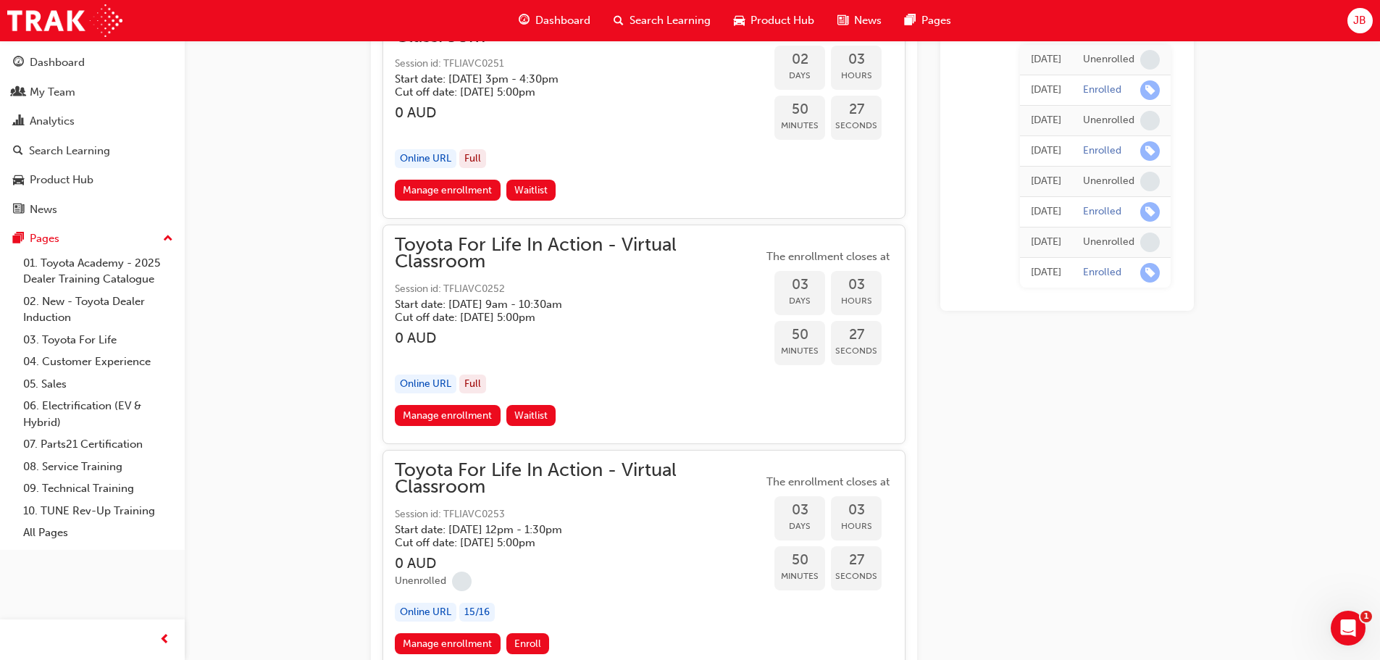
scroll to position [3684, 0]
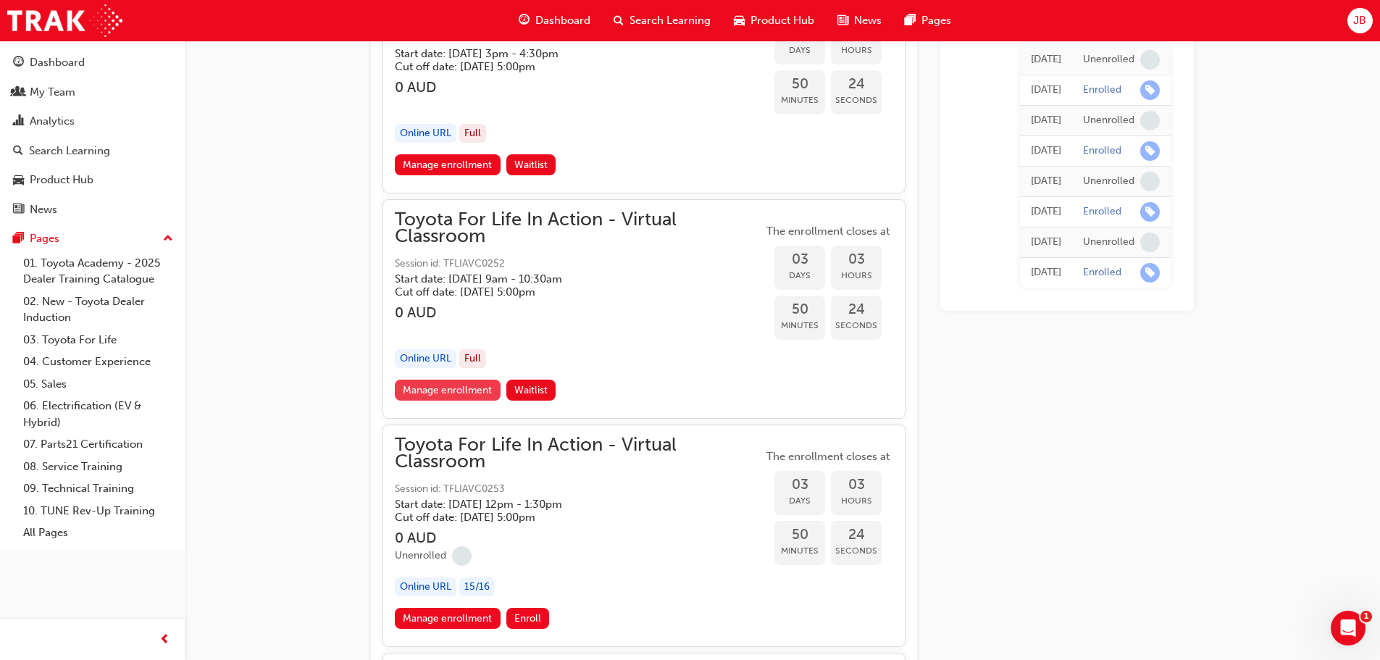
click at [429, 385] on link "Manage enrollment" at bounding box center [448, 390] width 106 height 21
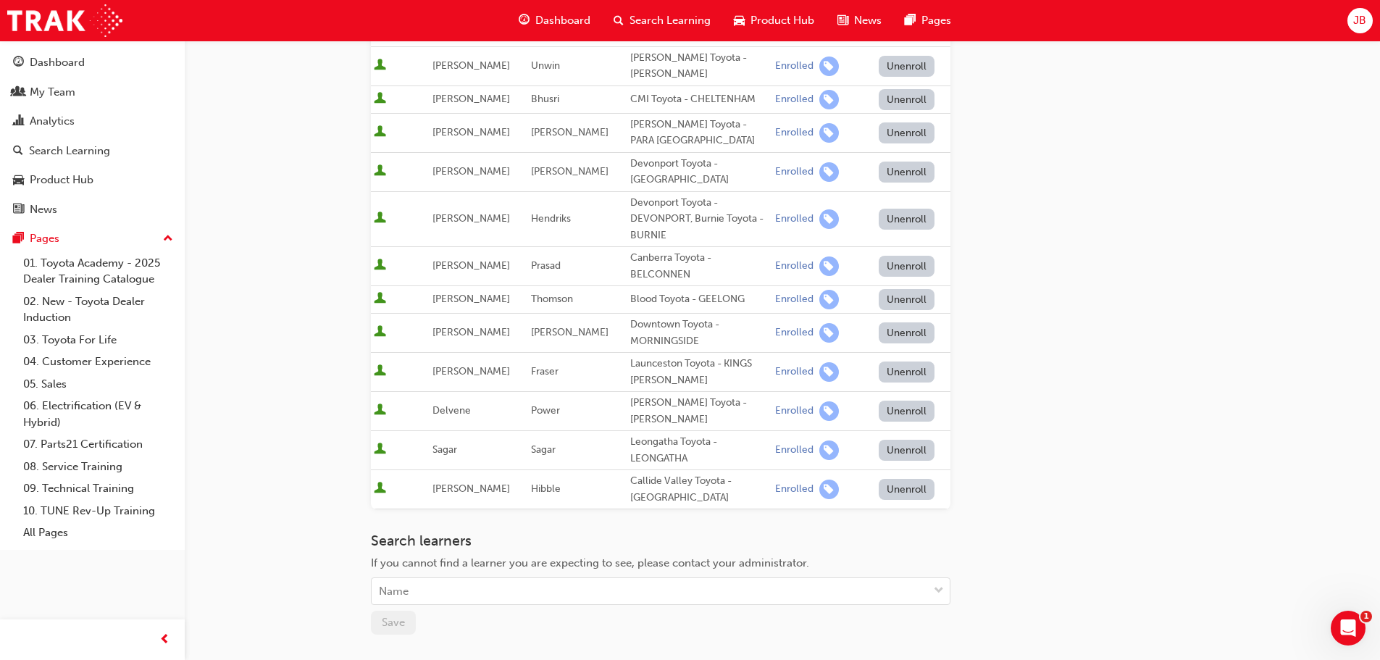
scroll to position [507, 0]
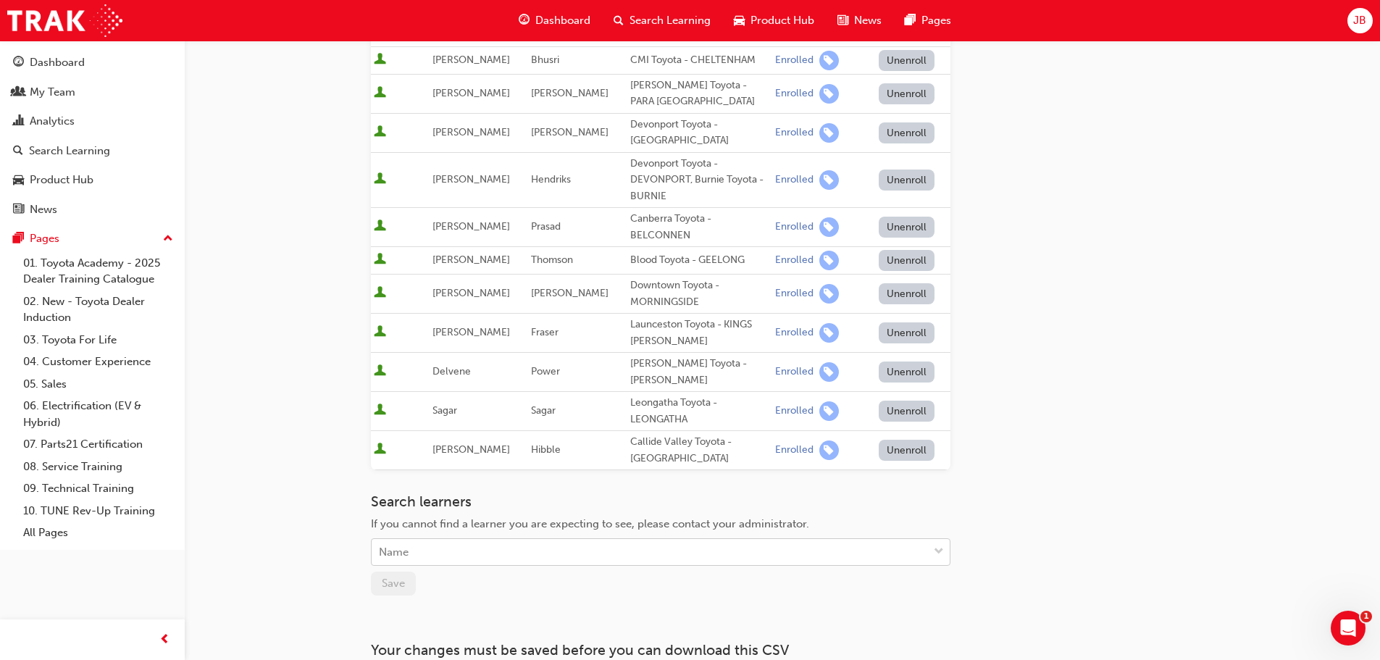
click at [394, 544] on div "Name" at bounding box center [394, 552] width 30 height 17
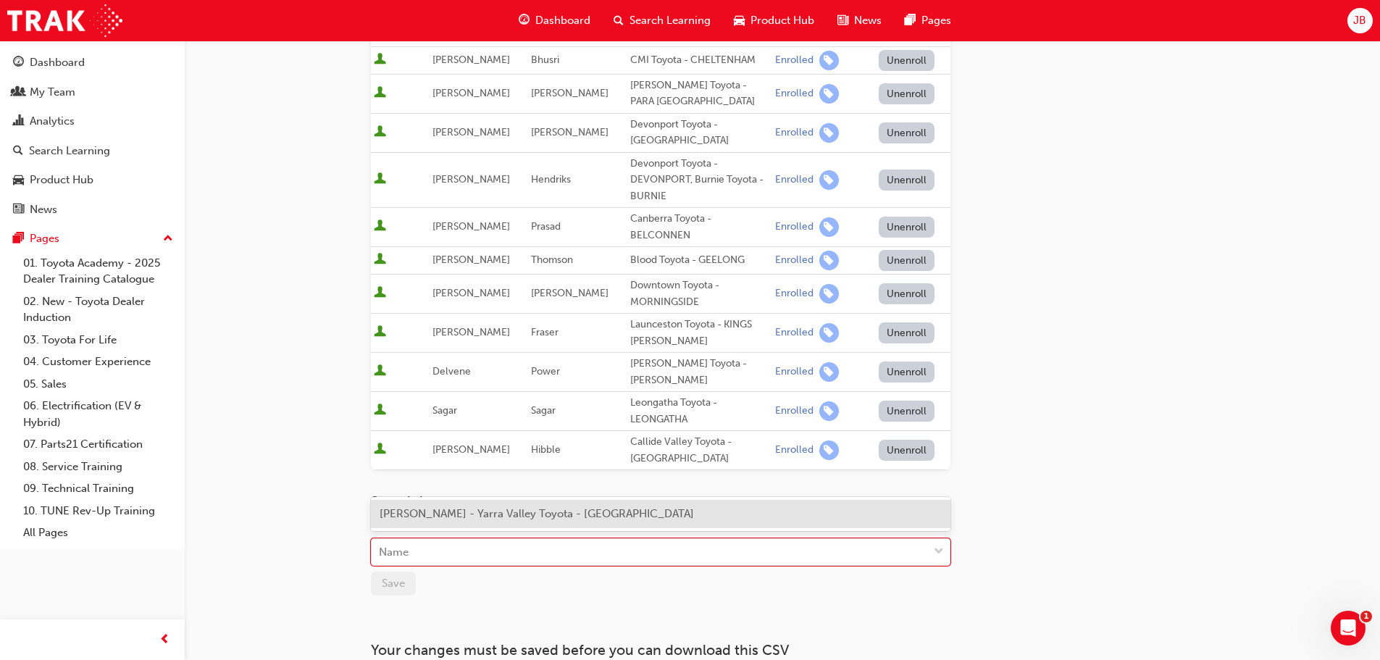
click at [417, 514] on span "[PERSON_NAME] - Yarra Valley Toyota - [GEOGRAPHIC_DATA]" at bounding box center [537, 513] width 314 height 13
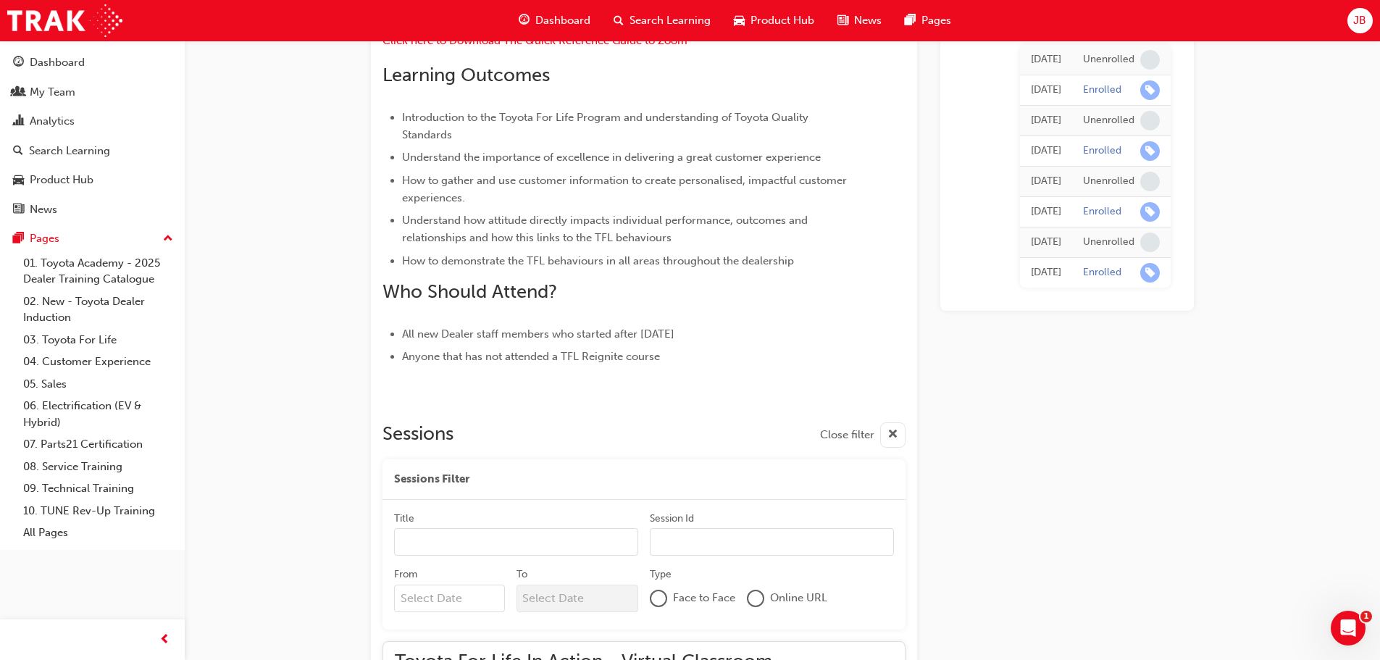
scroll to position [3684, 0]
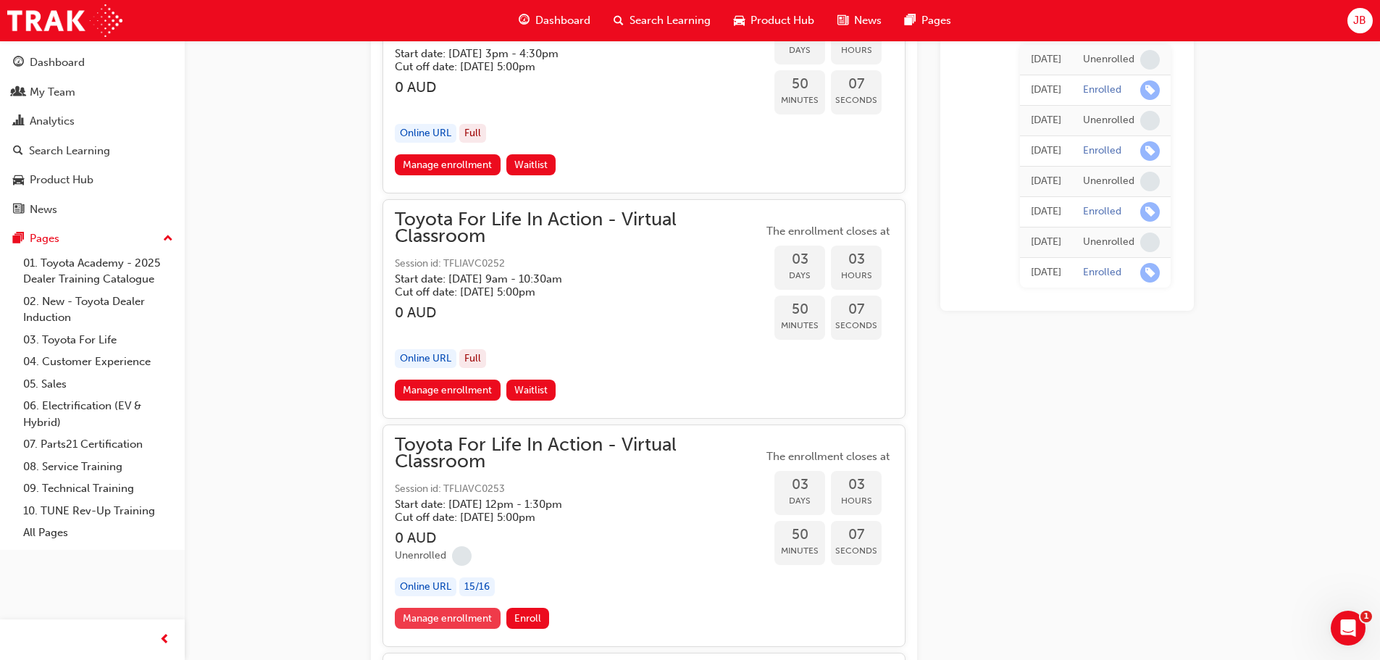
click at [438, 618] on link "Manage enrollment" at bounding box center [448, 618] width 106 height 21
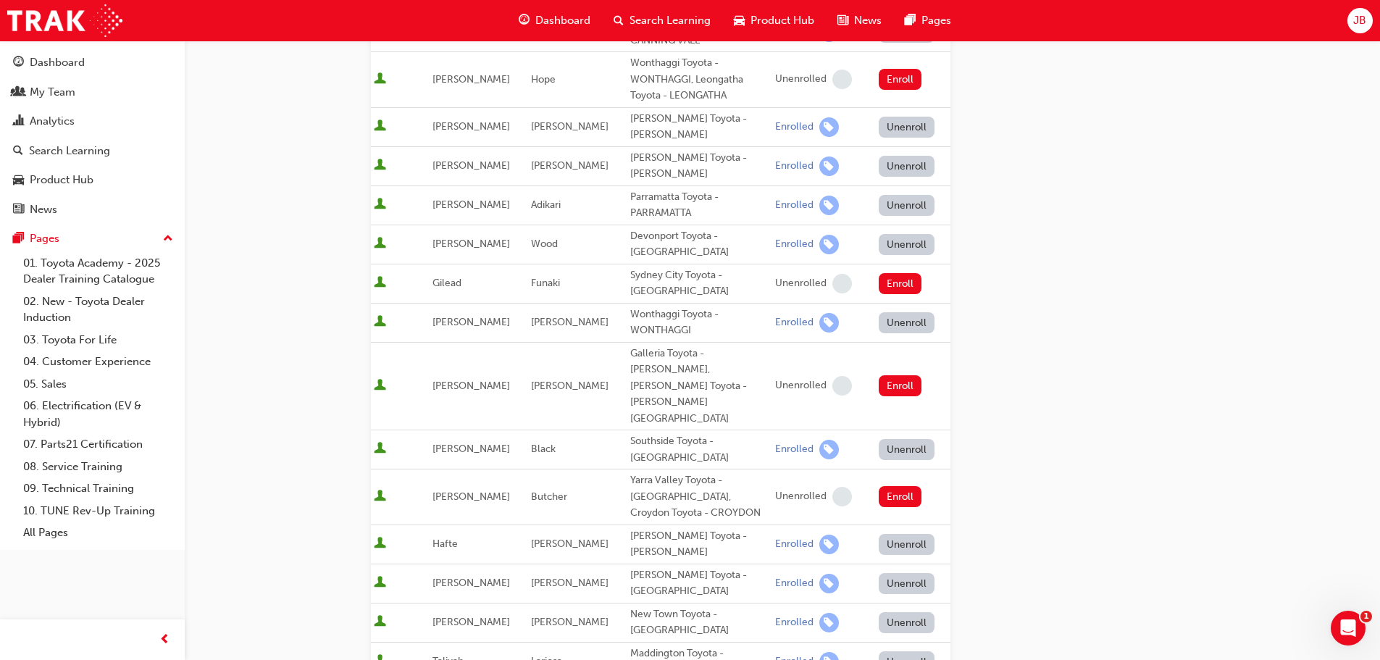
scroll to position [580, 0]
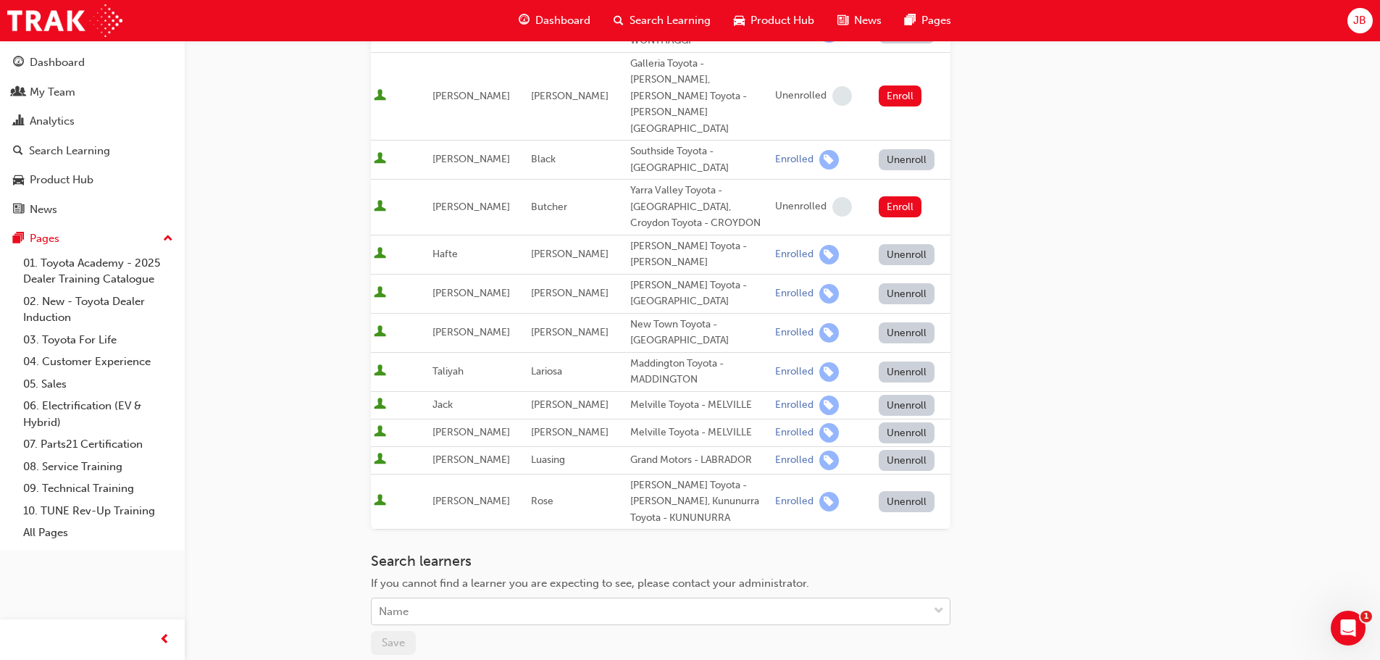
click at [537, 599] on div "Name" at bounding box center [650, 611] width 556 height 25
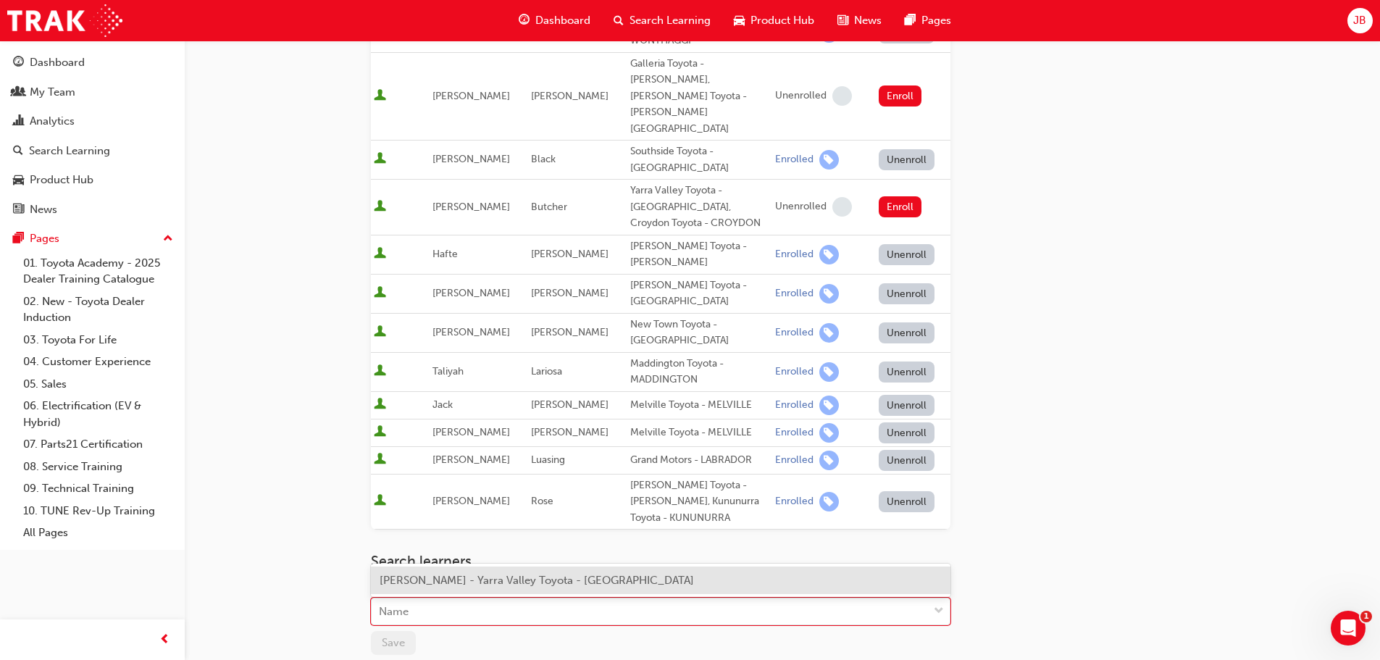
click at [484, 580] on span "[PERSON_NAME] - Yarra Valley Toyota - [GEOGRAPHIC_DATA]" at bounding box center [537, 580] width 314 height 13
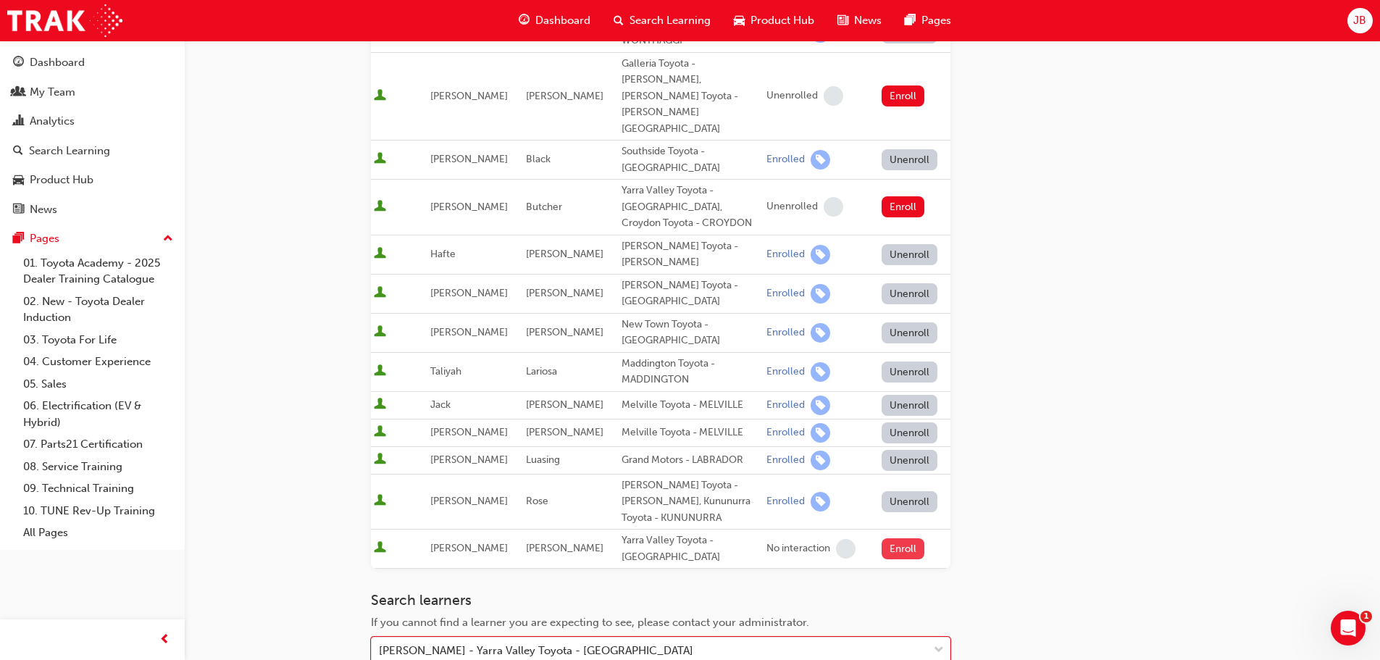
click at [902, 538] on button "Enroll" at bounding box center [903, 548] width 43 height 21
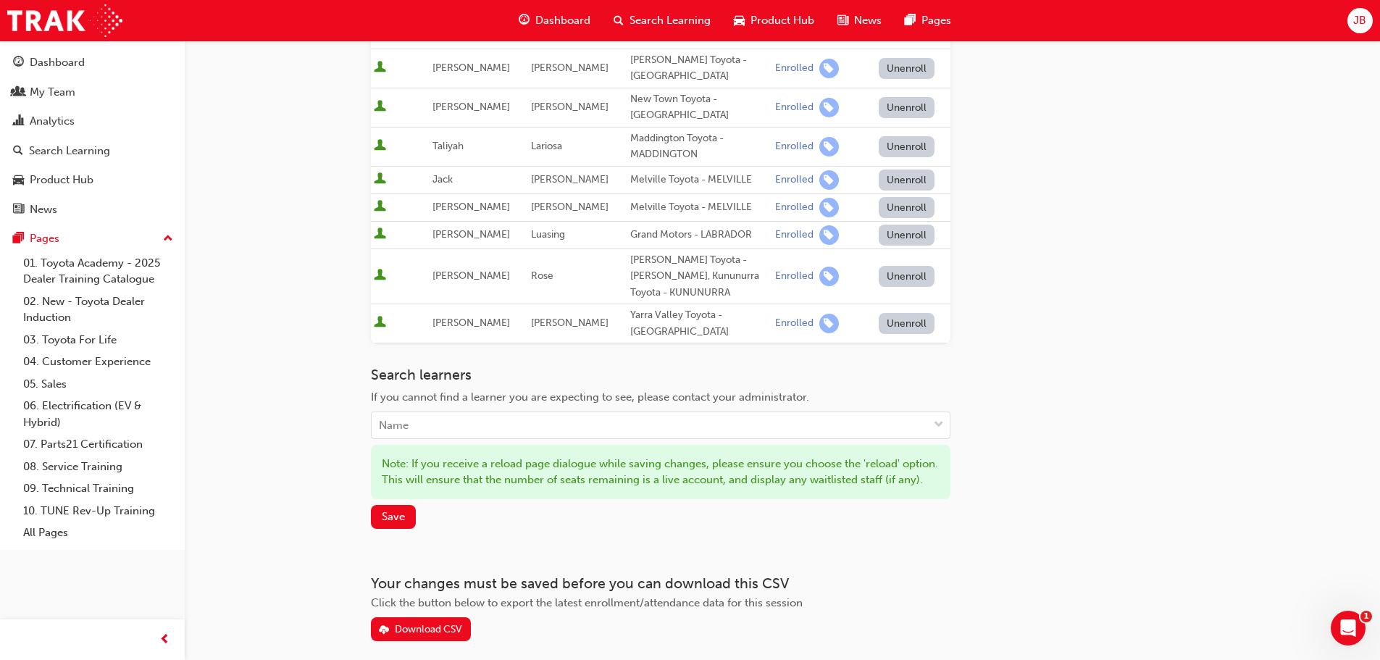
scroll to position [806, 0]
click at [386, 509] on span "Save" at bounding box center [393, 515] width 23 height 13
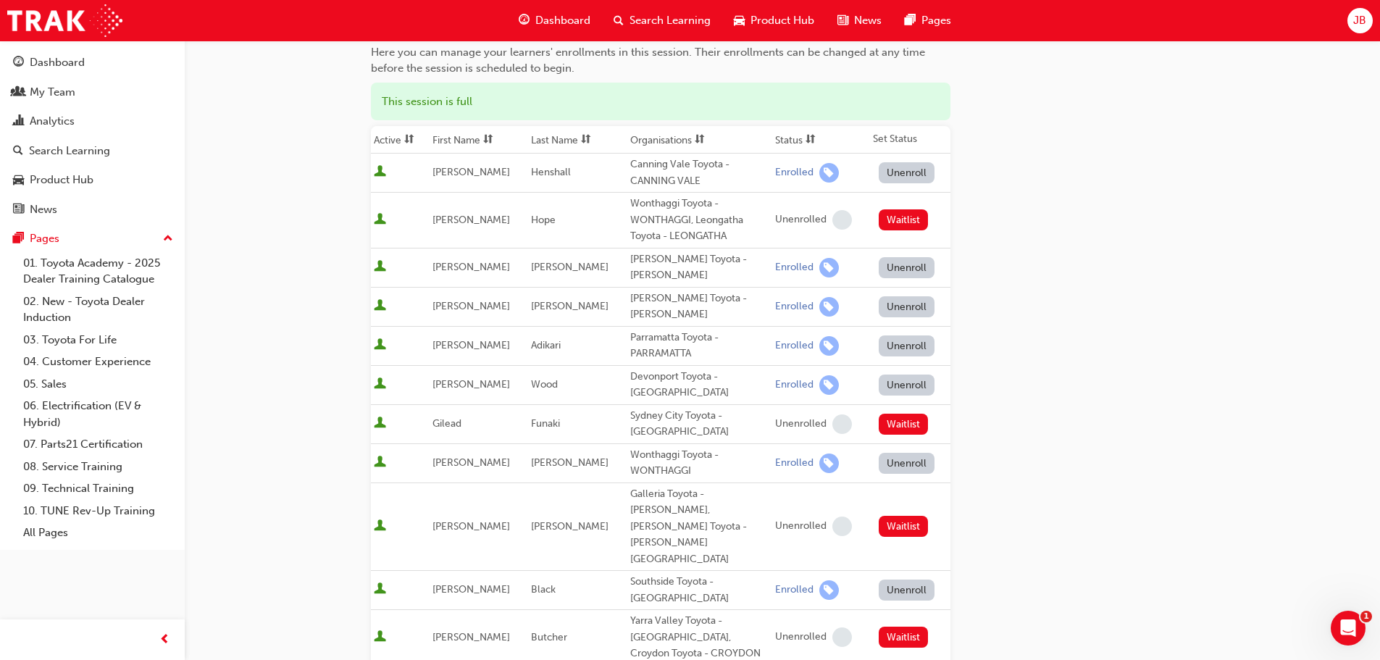
scroll to position [0, 0]
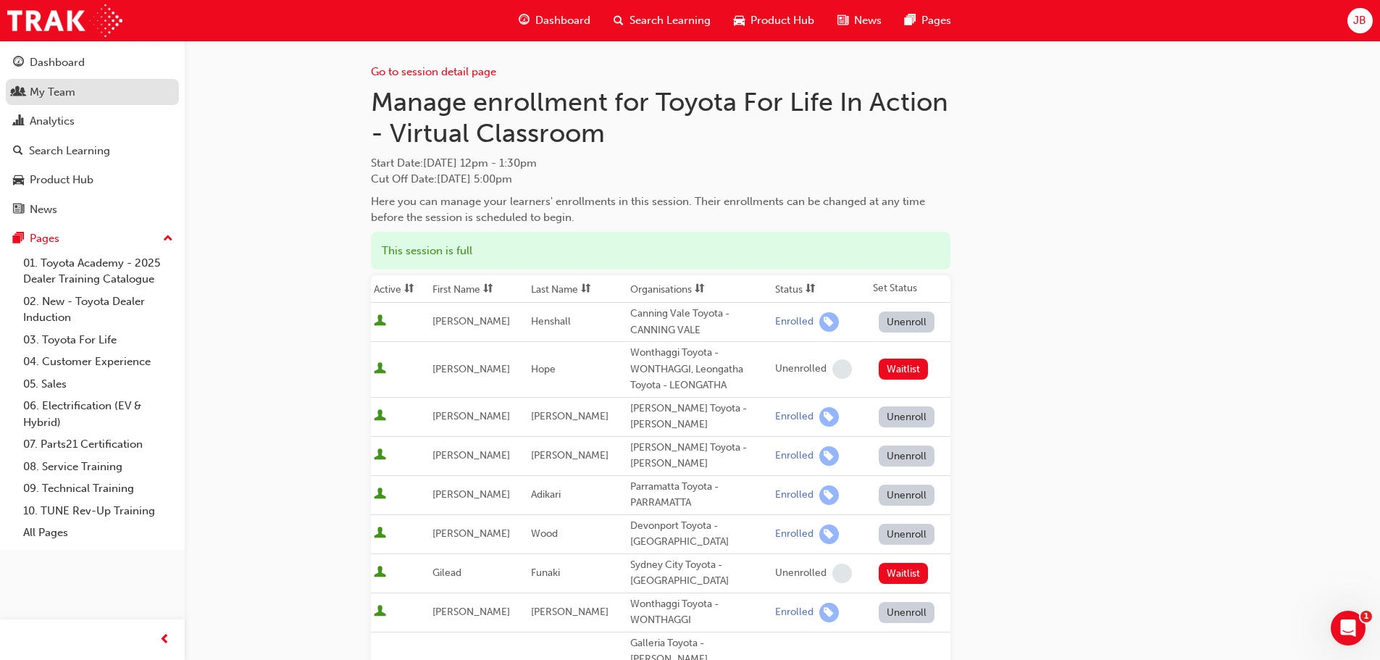
click at [54, 88] on div "My Team" at bounding box center [53, 92] width 46 height 17
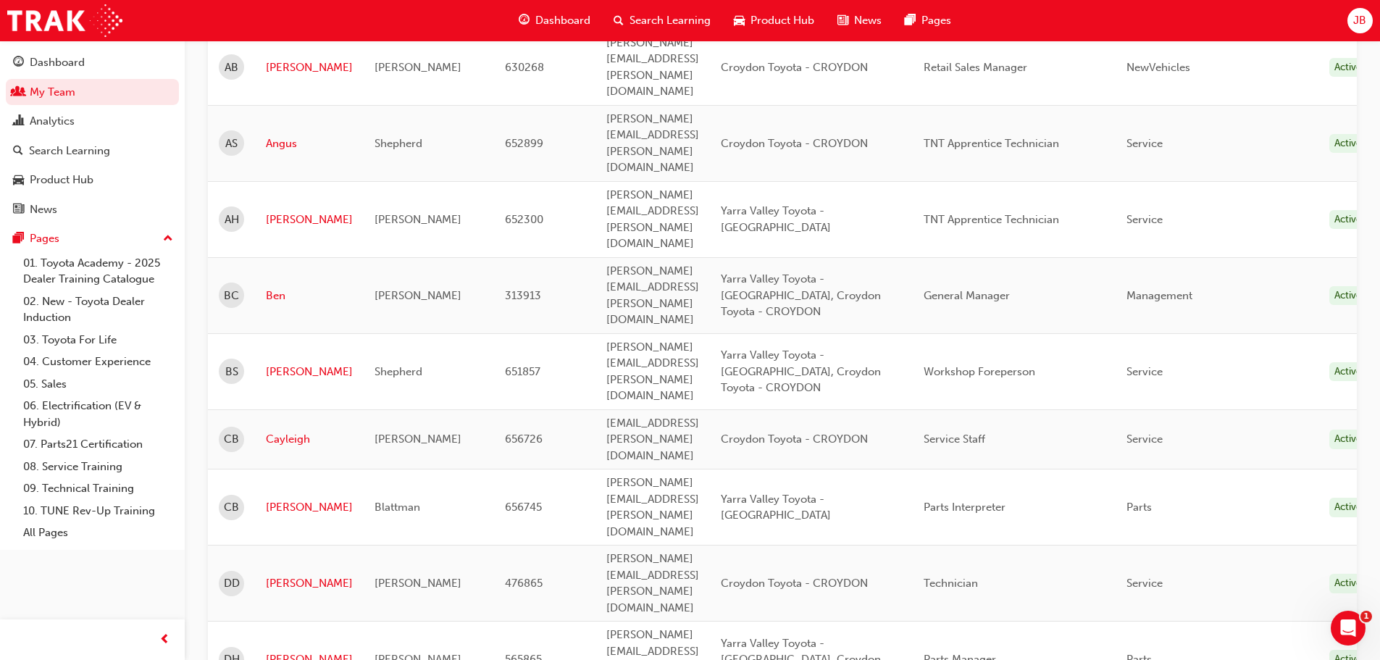
scroll to position [797, 0]
